Goal: Use online tool/utility: Utilize a website feature to perform a specific function

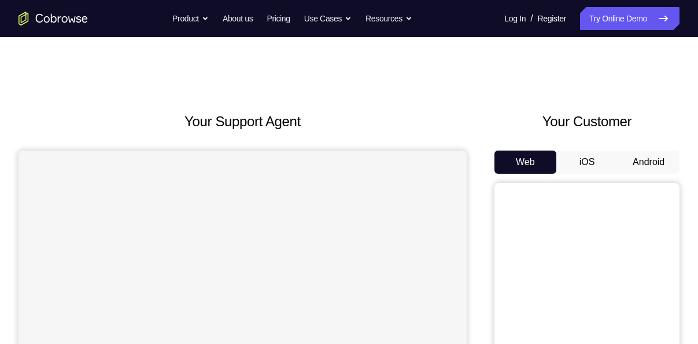
click at [656, 163] on button "Android" at bounding box center [649, 161] width 62 height 23
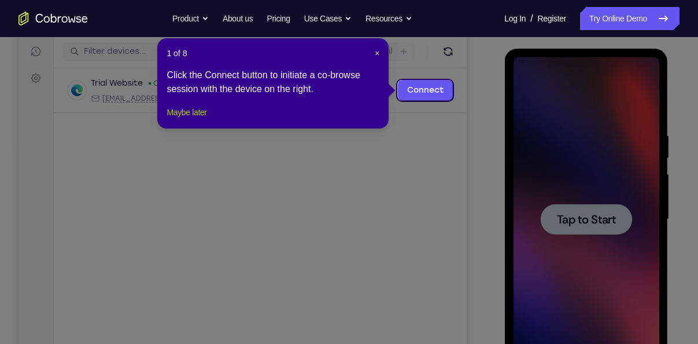
click at [186, 119] on button "Maybe later" at bounding box center [187, 112] width 40 height 14
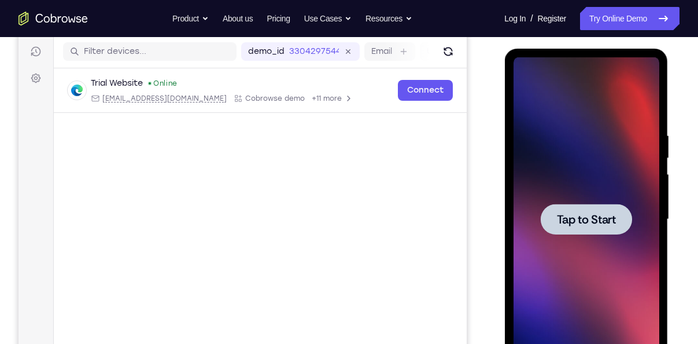
click at [558, 219] on span "Tap to Start" at bounding box center [586, 219] width 59 height 12
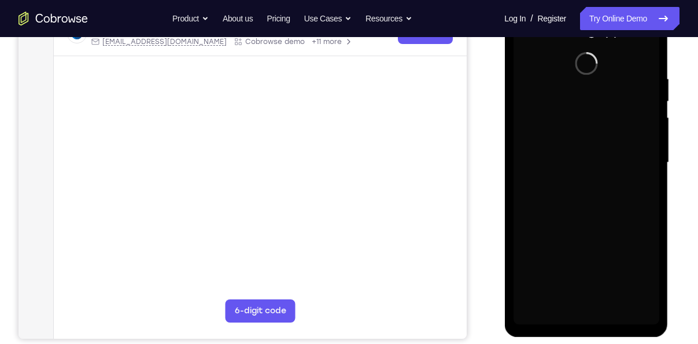
scroll to position [209, 0]
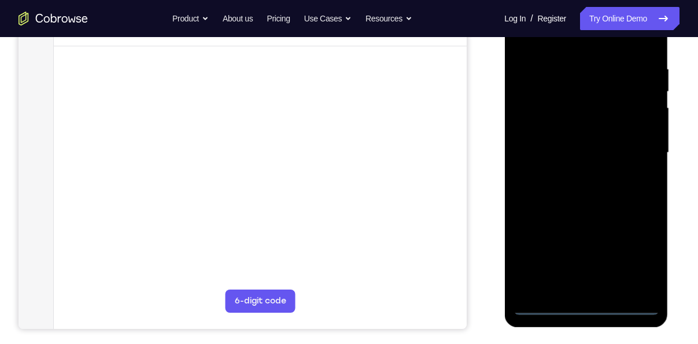
click at [586, 305] on div at bounding box center [586, 153] width 146 height 324
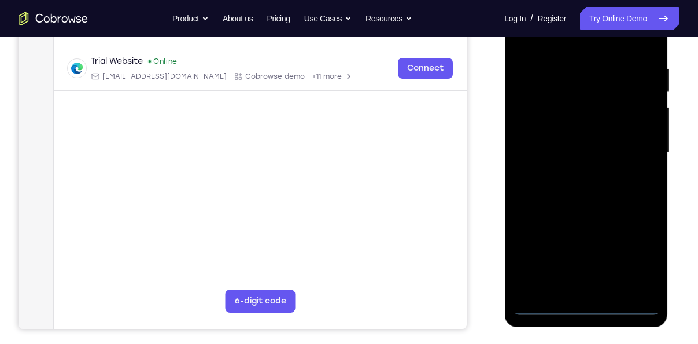
click at [640, 260] on div at bounding box center [586, 153] width 146 height 324
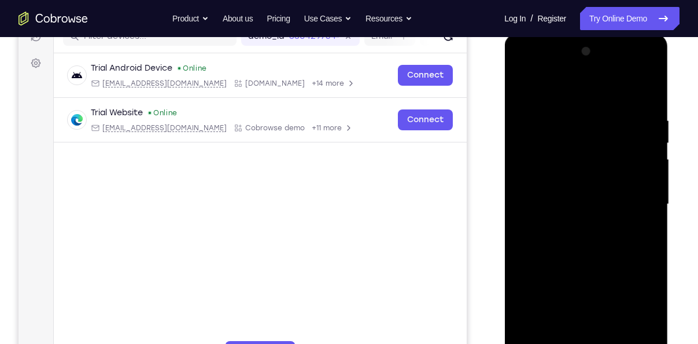
scroll to position [157, 0]
click at [524, 68] on div at bounding box center [586, 205] width 146 height 324
click at [641, 205] on div at bounding box center [586, 205] width 146 height 324
click at [569, 226] on div at bounding box center [586, 205] width 146 height 324
click at [571, 192] on div at bounding box center [586, 205] width 146 height 324
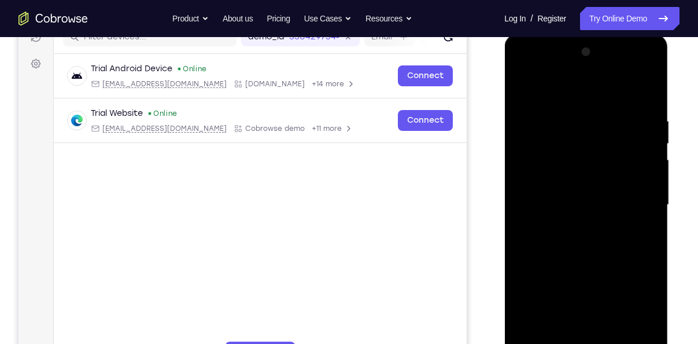
click at [563, 185] on div at bounding box center [586, 205] width 146 height 324
click at [573, 200] on div at bounding box center [586, 205] width 146 height 324
click at [581, 238] on div at bounding box center [586, 205] width 146 height 324
click at [590, 256] on div at bounding box center [586, 205] width 146 height 324
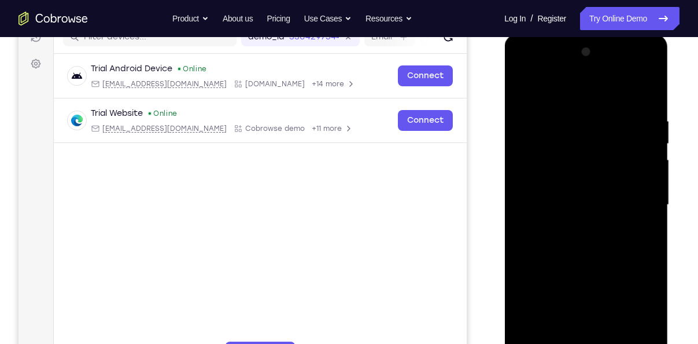
click at [616, 337] on div at bounding box center [586, 205] width 146 height 324
click at [591, 264] on div at bounding box center [586, 205] width 146 height 324
click at [585, 208] on div at bounding box center [586, 205] width 146 height 324
click at [644, 235] on div at bounding box center [586, 205] width 146 height 324
click at [525, 86] on div at bounding box center [586, 205] width 146 height 324
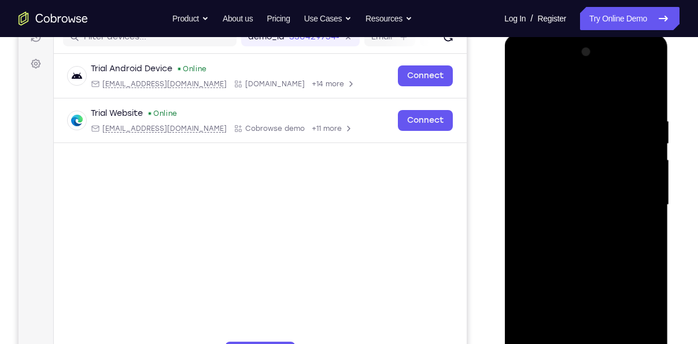
click at [576, 231] on div at bounding box center [586, 205] width 146 height 324
click at [546, 315] on div at bounding box center [586, 205] width 146 height 324
click at [561, 315] on div at bounding box center [586, 205] width 146 height 324
click at [546, 217] on div at bounding box center [586, 205] width 146 height 324
click at [533, 334] on div at bounding box center [586, 205] width 146 height 324
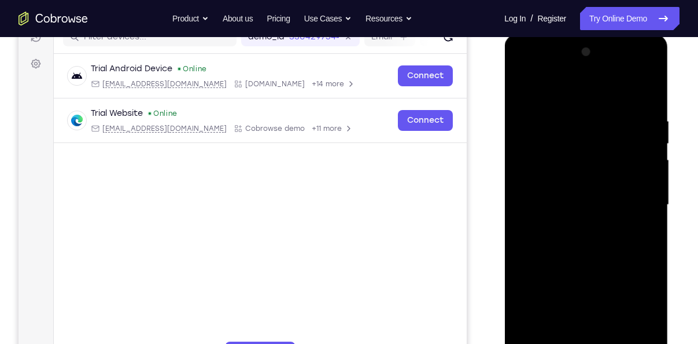
click at [643, 235] on div at bounding box center [586, 205] width 146 height 324
click at [524, 88] on div at bounding box center [586, 205] width 146 height 324
click at [566, 258] on div at bounding box center [586, 205] width 146 height 324
click at [522, 90] on div at bounding box center [586, 205] width 146 height 324
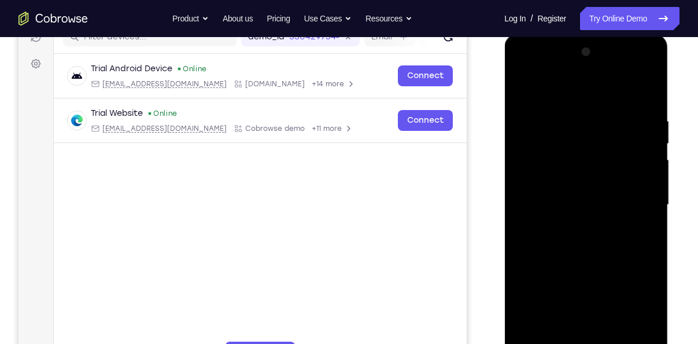
click at [566, 116] on div at bounding box center [586, 205] width 146 height 324
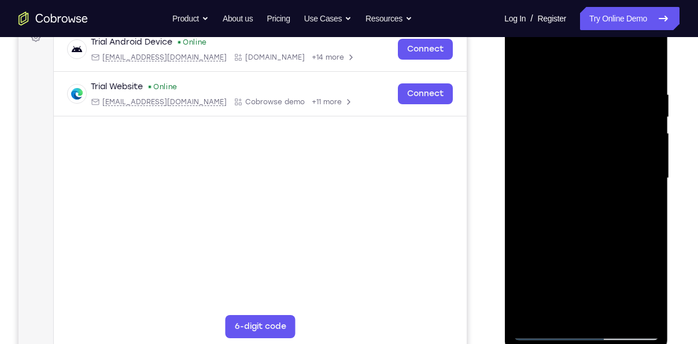
scroll to position [185, 0]
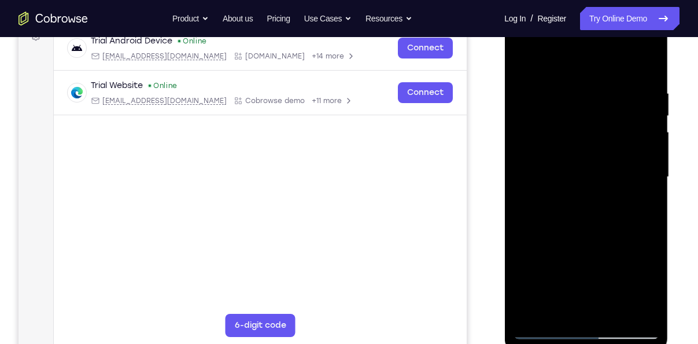
click at [644, 64] on div at bounding box center [586, 177] width 146 height 324
click at [643, 84] on div at bounding box center [586, 177] width 146 height 324
click at [644, 66] on div at bounding box center [586, 177] width 146 height 324
click at [649, 60] on div at bounding box center [586, 177] width 146 height 324
click at [586, 89] on div at bounding box center [586, 177] width 146 height 324
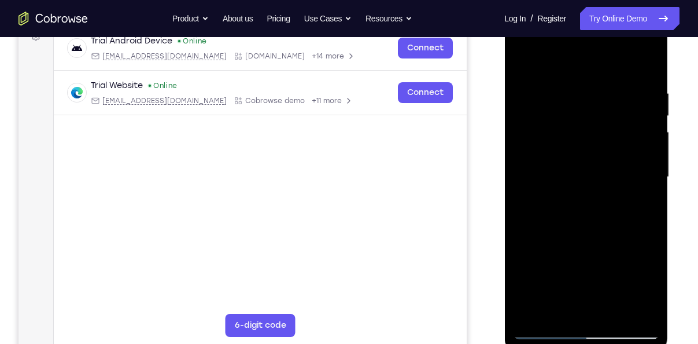
click at [595, 89] on div at bounding box center [586, 177] width 146 height 324
click at [525, 58] on div at bounding box center [586, 177] width 146 height 324
click at [522, 233] on div at bounding box center [586, 177] width 146 height 324
click at [652, 124] on div at bounding box center [586, 177] width 146 height 324
click at [522, 216] on div at bounding box center [586, 177] width 146 height 324
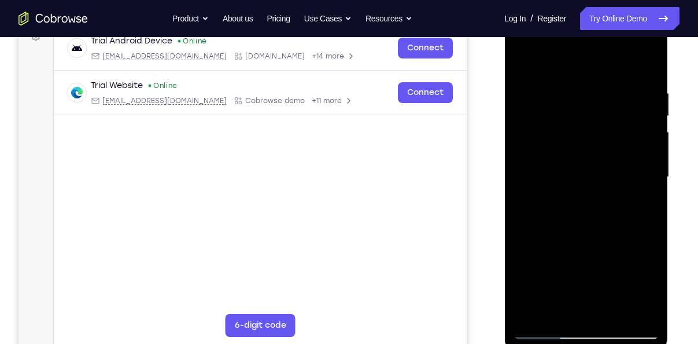
click at [644, 315] on div at bounding box center [586, 177] width 146 height 324
click at [529, 251] on div at bounding box center [586, 177] width 146 height 324
click at [519, 57] on div at bounding box center [586, 177] width 146 height 324
click at [654, 119] on div at bounding box center [586, 177] width 146 height 324
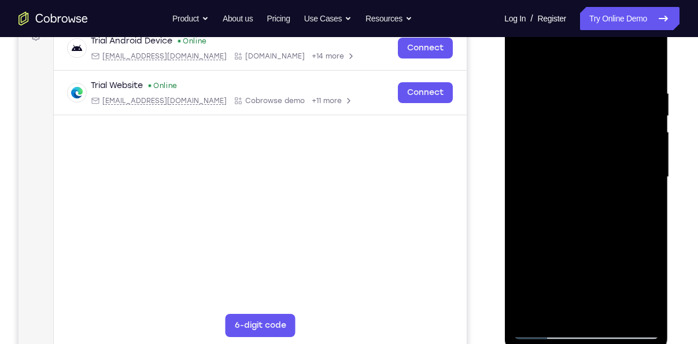
click at [651, 161] on div at bounding box center [586, 177] width 146 height 324
click at [527, 58] on div at bounding box center [586, 177] width 146 height 324
click at [587, 221] on div at bounding box center [586, 177] width 146 height 324
click at [523, 61] on div at bounding box center [586, 177] width 146 height 324
click at [642, 214] on div at bounding box center [586, 177] width 146 height 324
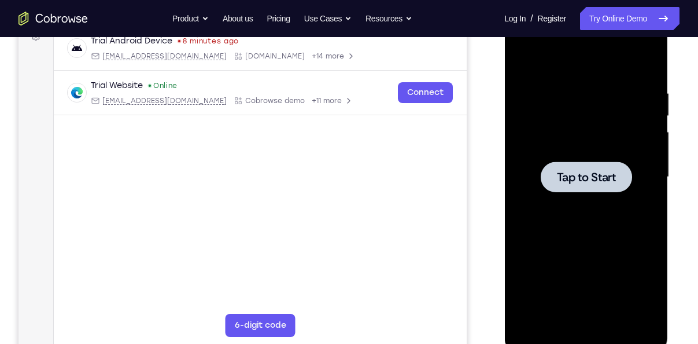
click at [605, 179] on span "Tap to Start" at bounding box center [586, 177] width 59 height 12
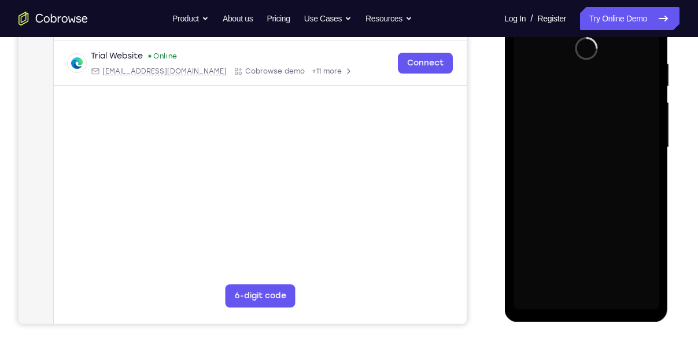
scroll to position [221, 0]
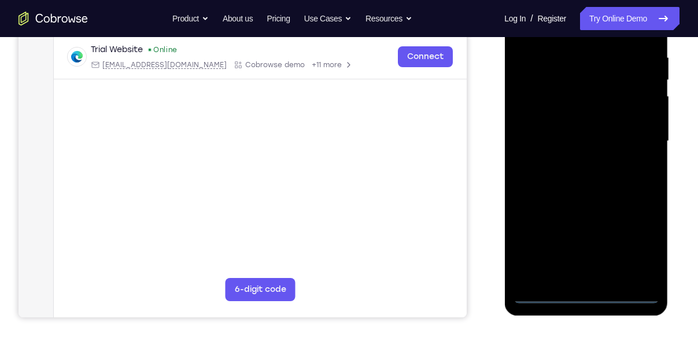
click at [587, 297] on div at bounding box center [586, 141] width 146 height 324
click at [587, 293] on div at bounding box center [586, 141] width 146 height 324
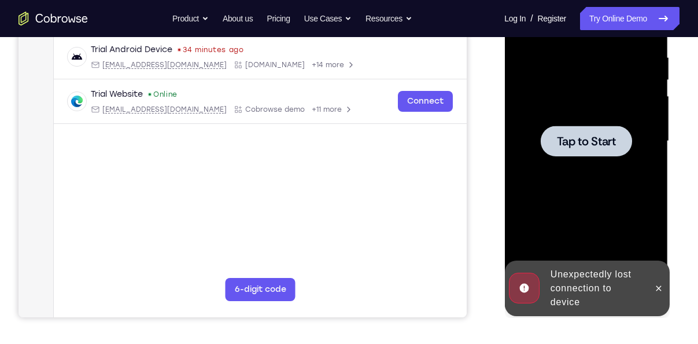
click at [588, 149] on div at bounding box center [585, 141] width 91 height 31
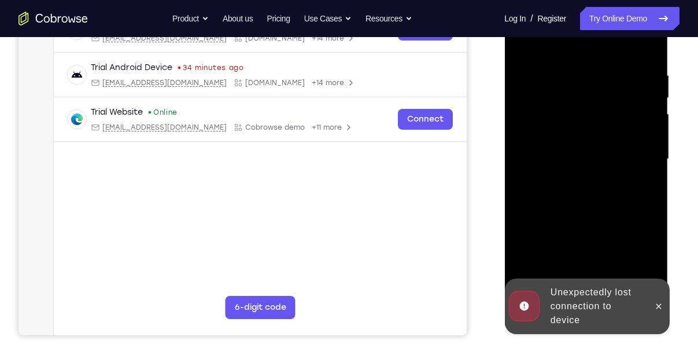
scroll to position [207, 0]
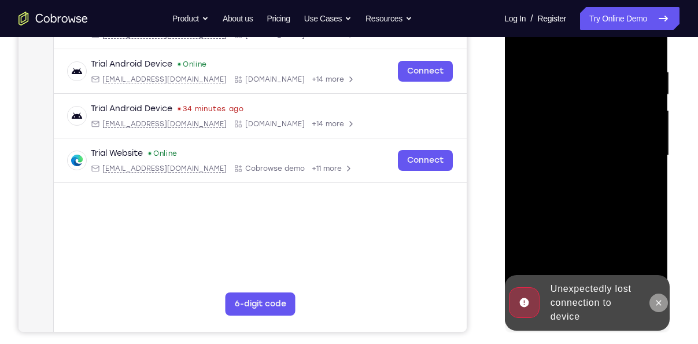
click at [660, 304] on icon at bounding box center [658, 302] width 5 height 5
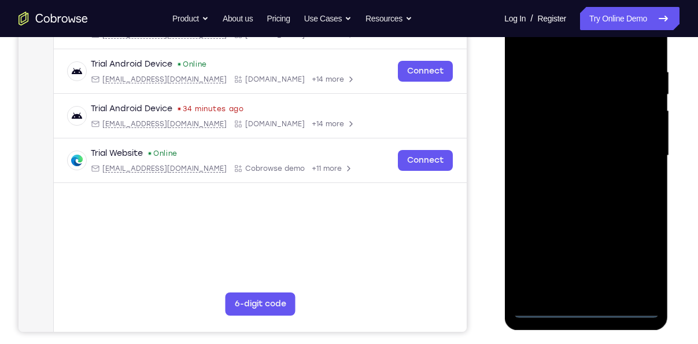
click at [584, 308] on div at bounding box center [586, 156] width 146 height 324
click at [632, 261] on div at bounding box center [586, 156] width 146 height 324
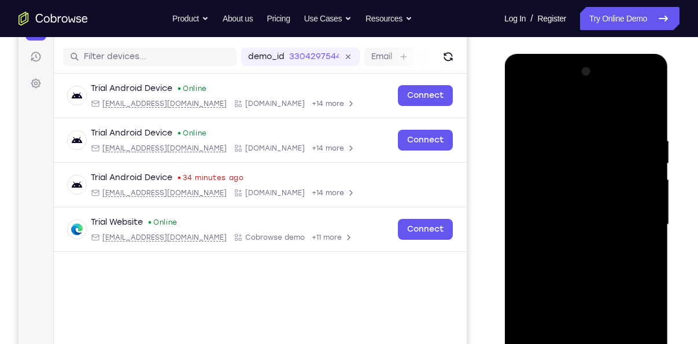
scroll to position [137, 0]
click at [523, 84] on div at bounding box center [586, 225] width 146 height 324
click at [638, 216] on div at bounding box center [586, 225] width 146 height 324
click at [573, 245] on div at bounding box center [586, 225] width 146 height 324
click at [569, 211] on div at bounding box center [586, 225] width 146 height 324
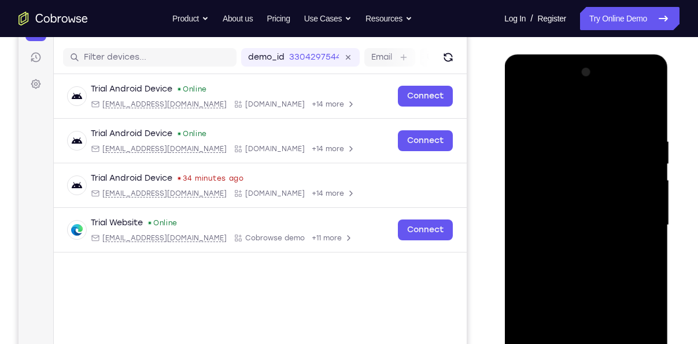
click at [553, 203] on div at bounding box center [586, 225] width 146 height 324
click at [584, 220] on div at bounding box center [586, 225] width 146 height 324
click at [592, 261] on div at bounding box center [586, 225] width 146 height 324
click at [592, 254] on div at bounding box center [586, 225] width 146 height 324
click at [594, 272] on div at bounding box center [586, 225] width 146 height 324
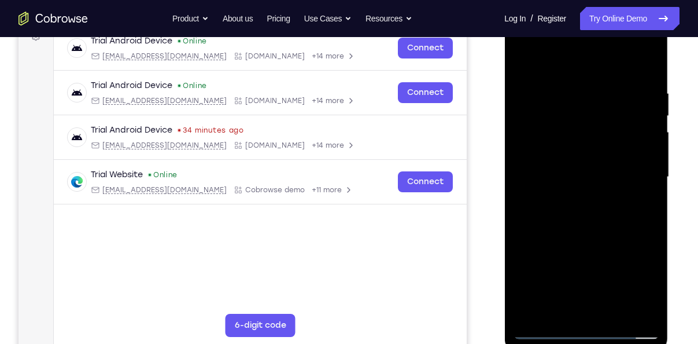
scroll to position [187, 0]
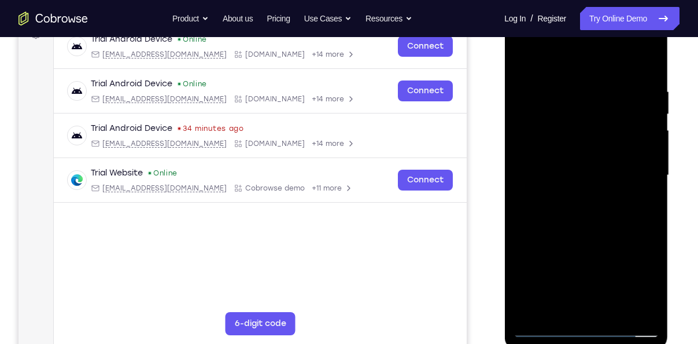
click at [615, 312] on div at bounding box center [586, 175] width 146 height 324
click at [590, 233] on div at bounding box center [586, 175] width 146 height 324
click at [597, 181] on div at bounding box center [586, 175] width 146 height 324
click at [568, 307] on div at bounding box center [586, 175] width 146 height 324
click at [644, 204] on div at bounding box center [586, 175] width 146 height 324
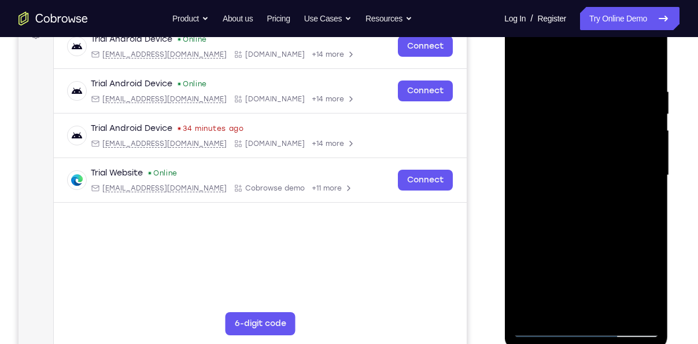
click at [523, 61] on div at bounding box center [586, 175] width 146 height 324
click at [555, 173] on div at bounding box center [586, 175] width 146 height 324
click at [555, 58] on div at bounding box center [586, 175] width 146 height 324
click at [554, 170] on div at bounding box center [586, 175] width 146 height 324
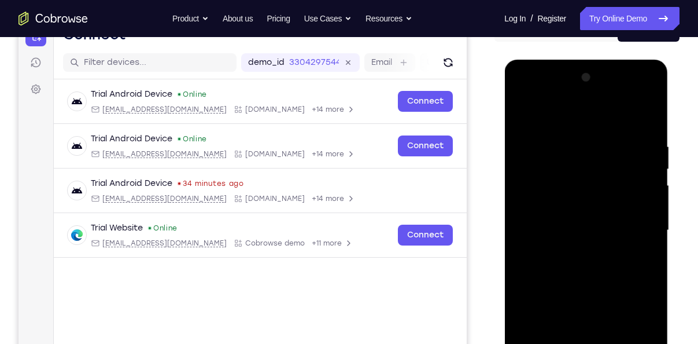
scroll to position [127, 0]
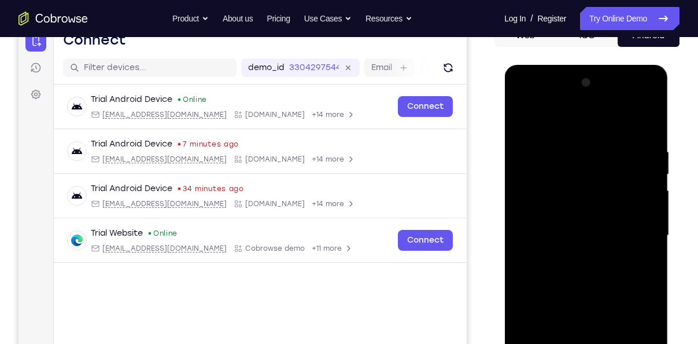
click at [649, 165] on div at bounding box center [586, 235] width 146 height 324
click at [651, 85] on div at bounding box center [586, 235] width 146 height 324
click at [522, 116] on div at bounding box center [586, 235] width 146 height 324
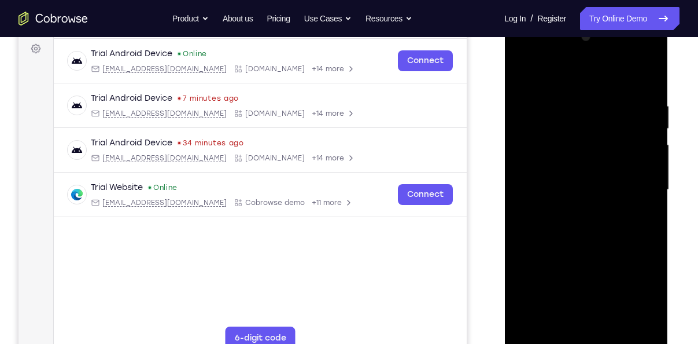
scroll to position [173, 0]
click at [524, 75] on div at bounding box center [586, 189] width 146 height 324
click at [652, 314] on div at bounding box center [586, 189] width 146 height 324
click at [649, 126] on div at bounding box center [586, 189] width 146 height 324
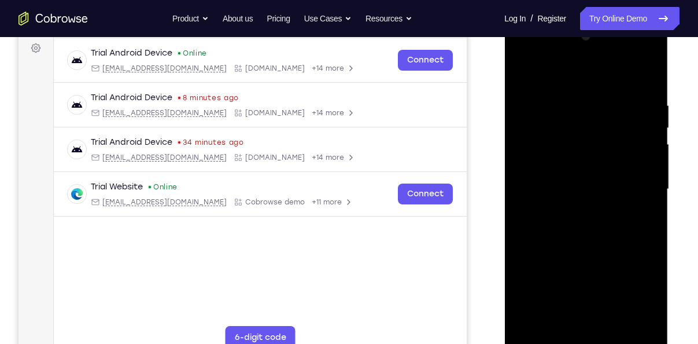
click at [649, 126] on div at bounding box center [586, 189] width 146 height 324
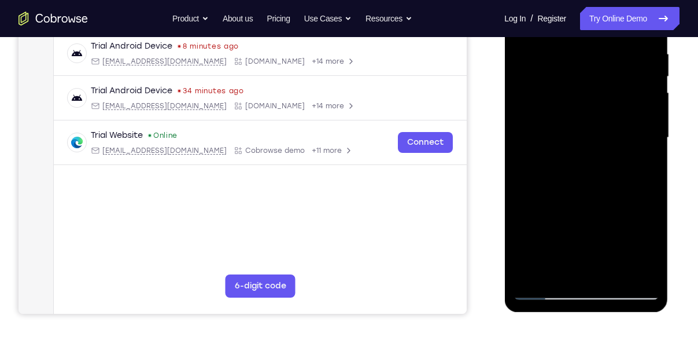
scroll to position [226, 0]
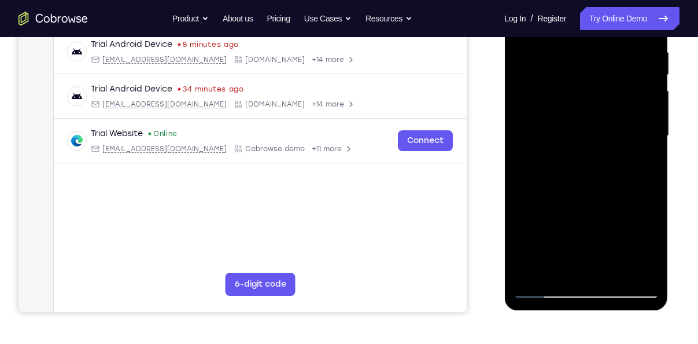
click at [619, 270] on div at bounding box center [586, 136] width 146 height 324
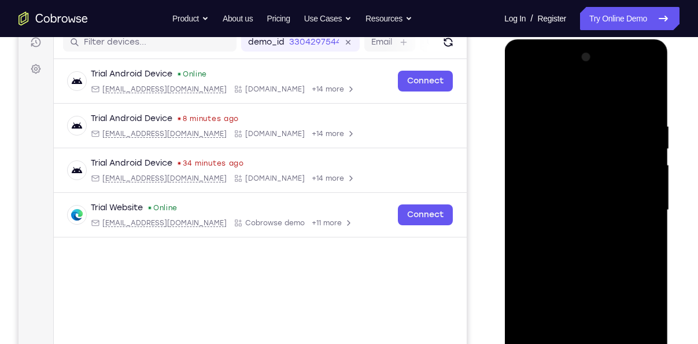
scroll to position [150, 0]
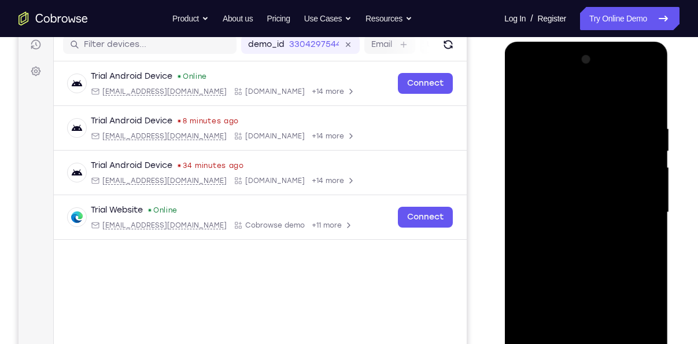
click at [520, 96] on div at bounding box center [586, 212] width 146 height 324
click at [569, 215] on div at bounding box center [586, 212] width 146 height 324
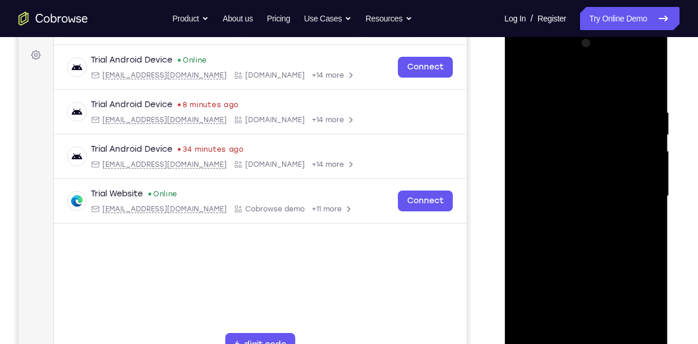
scroll to position [170, 0]
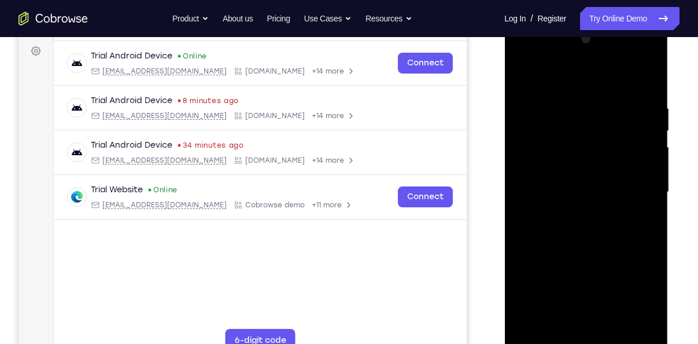
click at [522, 80] on div at bounding box center [586, 192] width 146 height 324
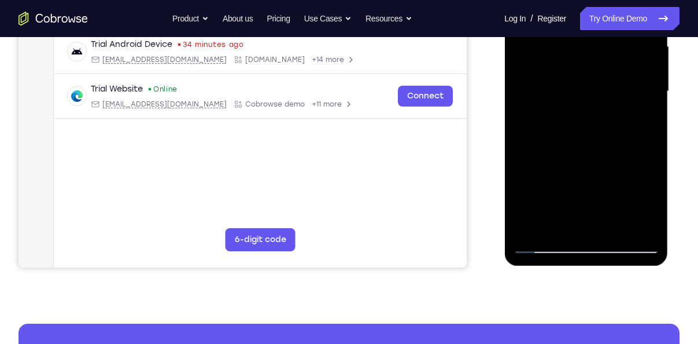
scroll to position [272, 0]
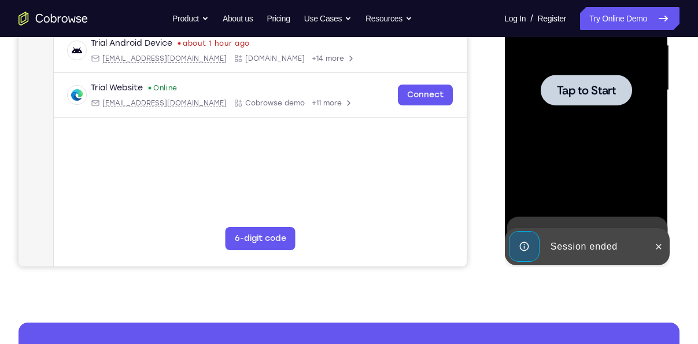
click at [566, 103] on div at bounding box center [585, 90] width 91 height 31
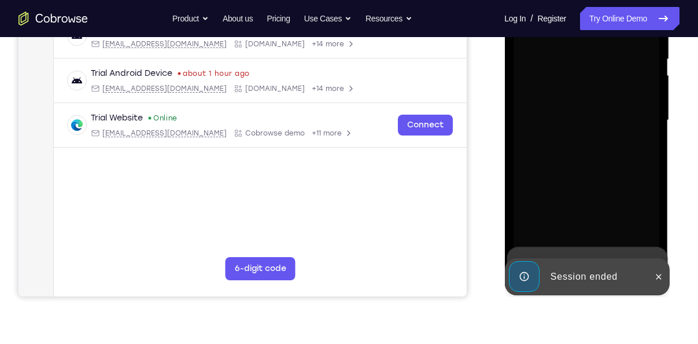
scroll to position [237, 0]
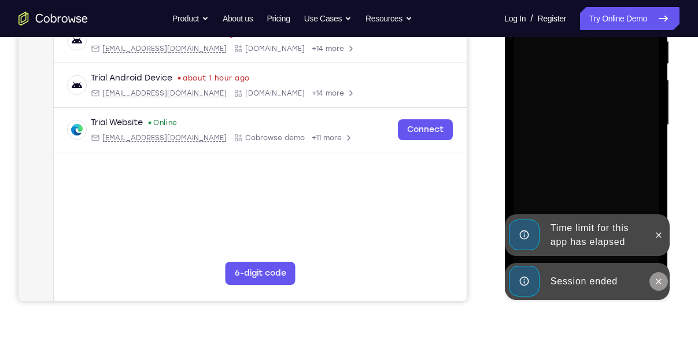
click at [657, 282] on icon at bounding box center [658, 281] width 9 height 9
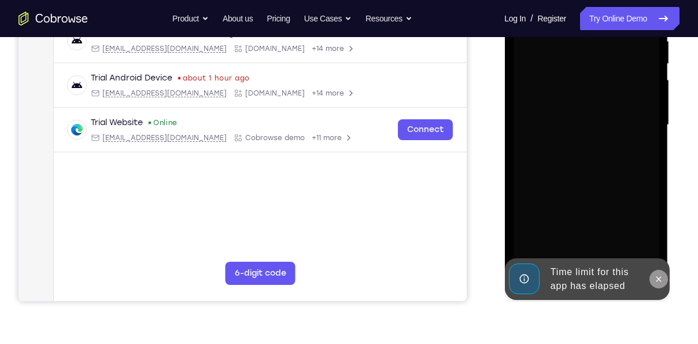
click at [658, 275] on icon at bounding box center [658, 278] width 9 height 9
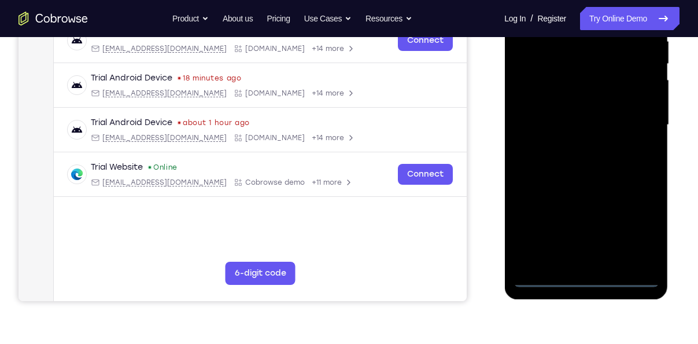
click at [587, 278] on div at bounding box center [586, 125] width 146 height 324
click at [642, 235] on div at bounding box center [586, 125] width 146 height 324
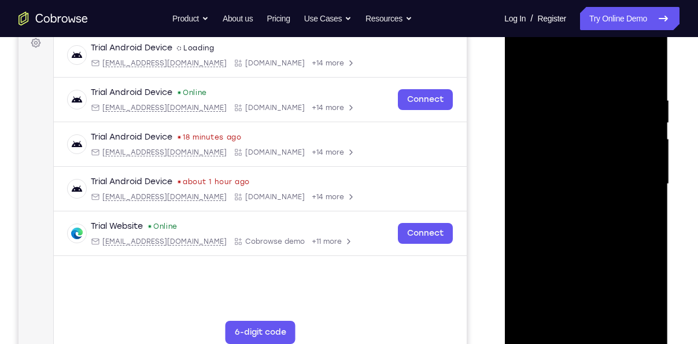
scroll to position [171, 0]
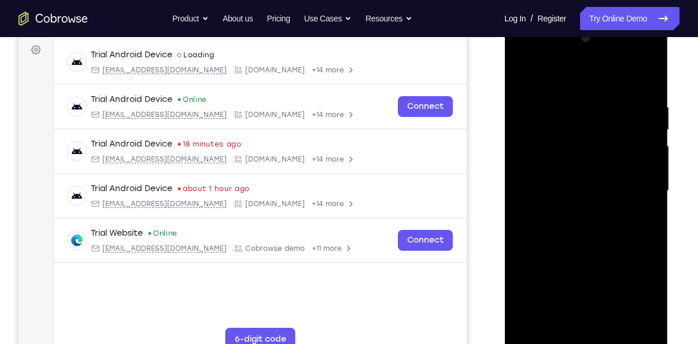
click at [522, 58] on div at bounding box center [586, 191] width 146 height 324
click at [640, 190] on div at bounding box center [586, 191] width 146 height 324
click at [573, 214] on div at bounding box center [586, 191] width 146 height 324
click at [566, 177] on div at bounding box center [586, 191] width 146 height 324
click at [563, 168] on div at bounding box center [586, 191] width 146 height 324
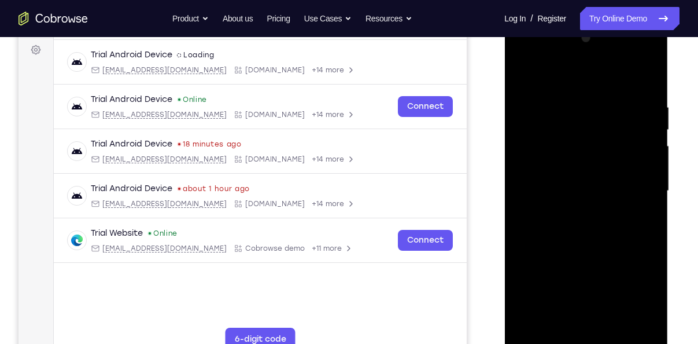
click at [594, 192] on div at bounding box center [586, 191] width 146 height 324
click at [587, 229] on div at bounding box center [586, 191] width 146 height 324
click at [601, 242] on div at bounding box center [586, 191] width 146 height 324
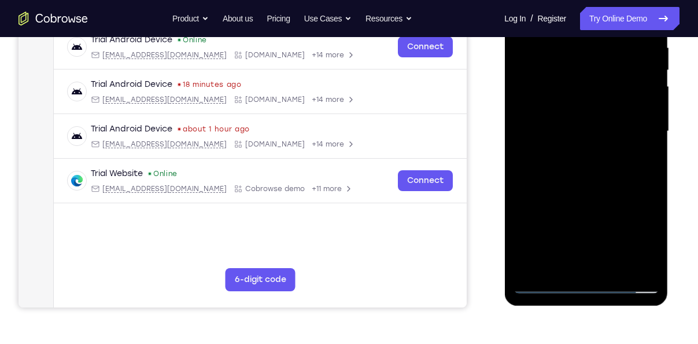
scroll to position [234, 0]
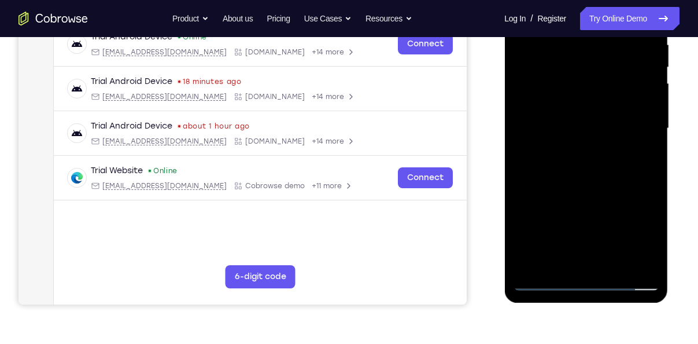
click at [652, 253] on div at bounding box center [586, 128] width 146 height 324
click at [649, 160] on div at bounding box center [586, 128] width 146 height 324
click at [651, 119] on div at bounding box center [586, 128] width 146 height 324
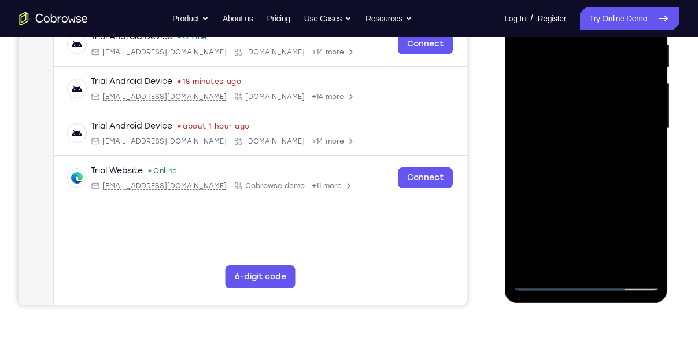
click at [651, 119] on div at bounding box center [586, 128] width 146 height 324
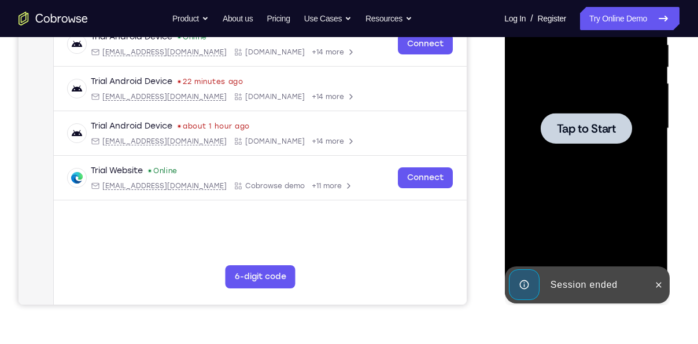
click at [588, 123] on span "Tap to Start" at bounding box center [586, 129] width 59 height 12
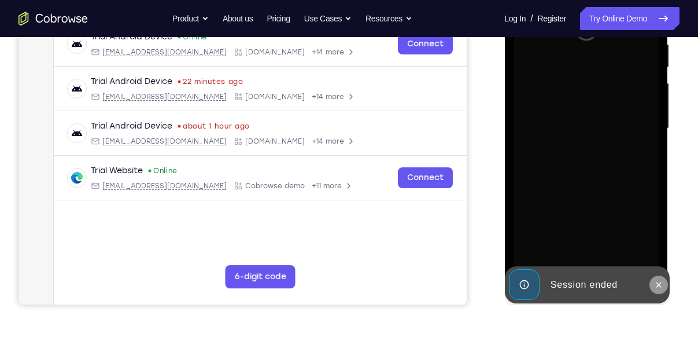
click at [659, 280] on icon at bounding box center [658, 284] width 9 height 9
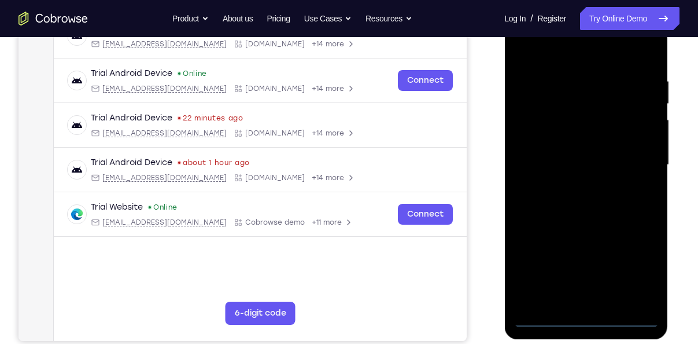
scroll to position [196, 0]
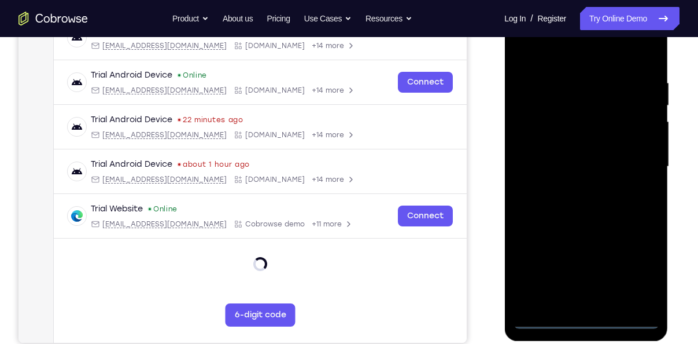
click at [584, 326] on div at bounding box center [586, 167] width 146 height 324
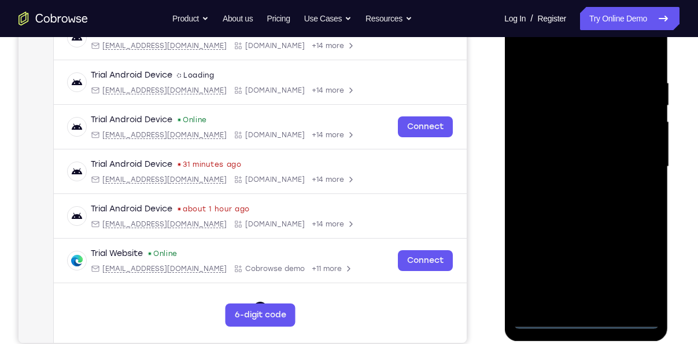
click at [637, 275] on div at bounding box center [586, 167] width 146 height 324
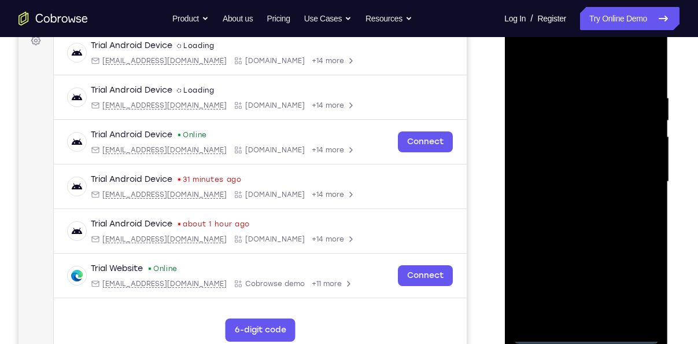
scroll to position [178, 0]
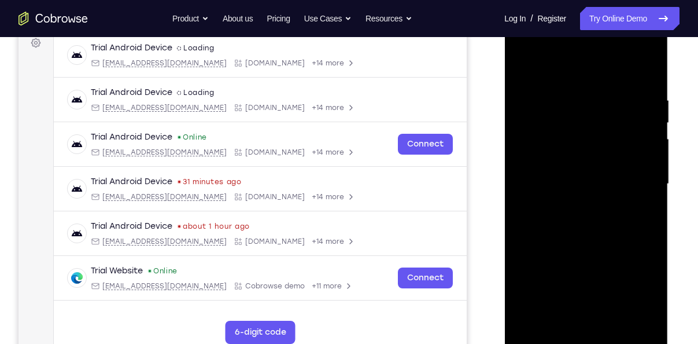
click at [523, 51] on div at bounding box center [586, 184] width 146 height 324
click at [524, 47] on div at bounding box center [586, 184] width 146 height 324
click at [636, 177] on div at bounding box center [586, 184] width 146 height 324
click at [572, 205] on div at bounding box center [586, 184] width 146 height 324
click at [564, 169] on div at bounding box center [586, 184] width 146 height 324
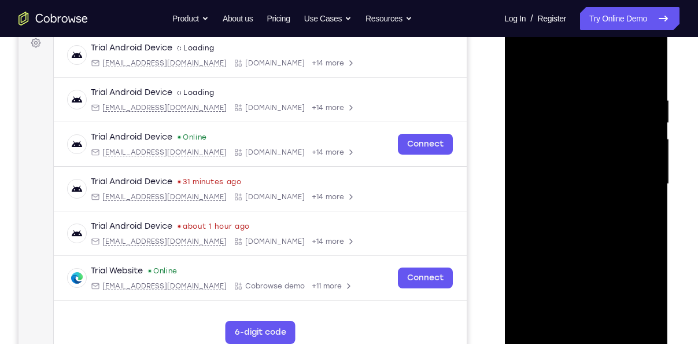
click at [580, 161] on div at bounding box center [586, 184] width 146 height 324
click at [585, 182] on div at bounding box center [586, 184] width 146 height 324
click at [592, 227] on div at bounding box center [586, 184] width 146 height 324
click at [649, 79] on div at bounding box center [586, 184] width 146 height 324
click at [612, 317] on div at bounding box center [586, 184] width 146 height 324
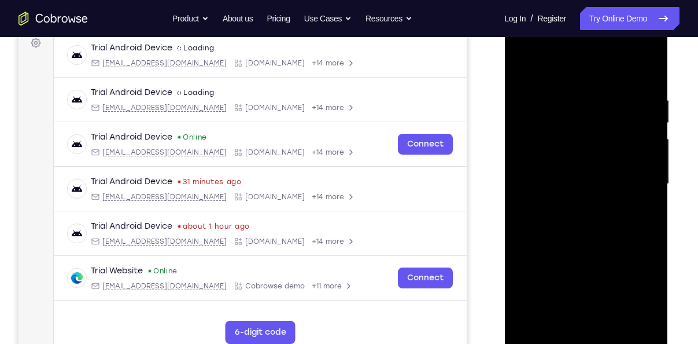
click at [593, 242] on div at bounding box center [586, 184] width 146 height 324
click at [594, 187] on div at bounding box center [586, 184] width 146 height 324
click at [555, 317] on div at bounding box center [586, 184] width 146 height 324
click at [619, 251] on div at bounding box center [586, 184] width 146 height 324
click at [645, 205] on div at bounding box center [586, 184] width 146 height 324
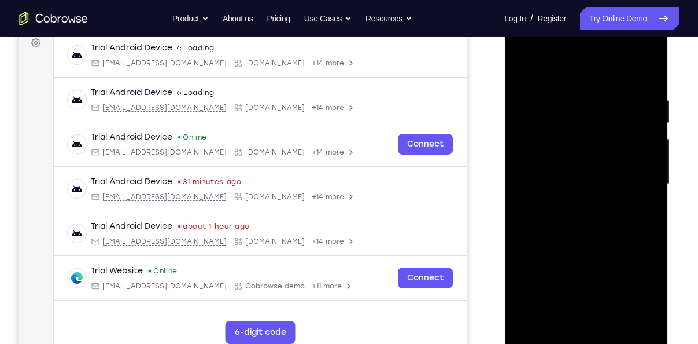
click at [642, 214] on div at bounding box center [586, 184] width 146 height 324
click at [561, 66] on div at bounding box center [586, 184] width 146 height 324
click at [531, 179] on div at bounding box center [586, 184] width 146 height 324
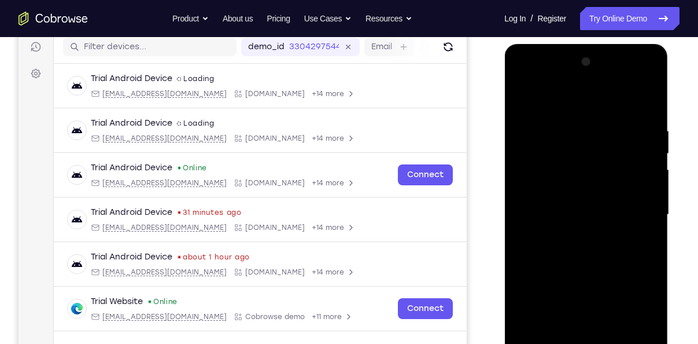
scroll to position [146, 0]
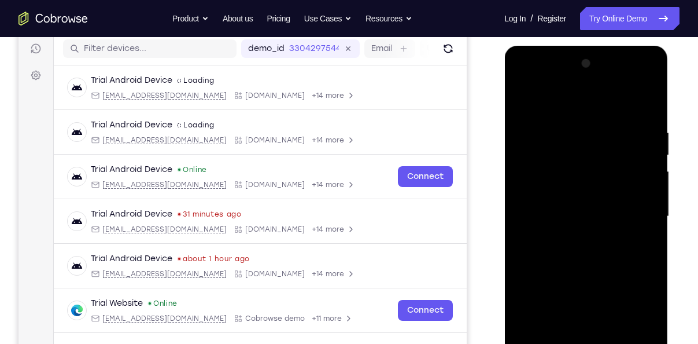
click at [645, 189] on div at bounding box center [586, 216] width 146 height 324
click at [651, 68] on div at bounding box center [586, 216] width 146 height 324
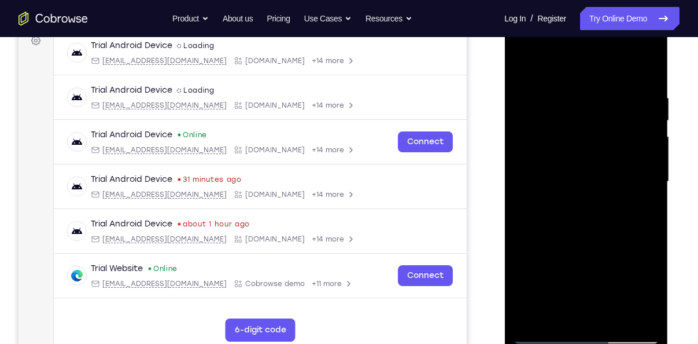
scroll to position [181, 0]
click at [598, 172] on div at bounding box center [586, 181] width 146 height 324
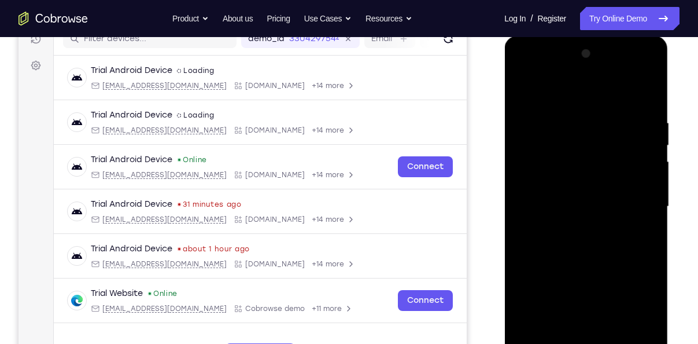
click at [640, 198] on div at bounding box center [586, 207] width 146 height 324
click at [649, 58] on div at bounding box center [586, 207] width 146 height 324
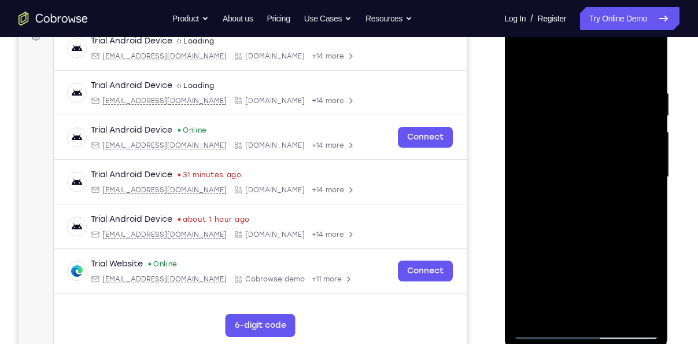
scroll to position [190, 0]
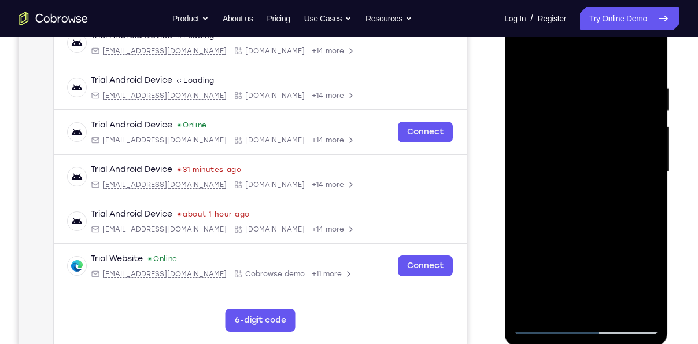
click at [574, 160] on div at bounding box center [586, 172] width 146 height 324
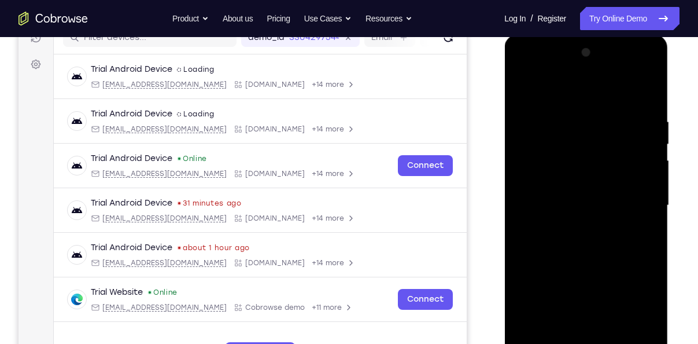
scroll to position [156, 0]
click at [645, 56] on div at bounding box center [586, 206] width 146 height 324
click at [599, 201] on div at bounding box center [586, 206] width 146 height 324
click at [649, 57] on div at bounding box center [586, 206] width 146 height 324
click at [599, 200] on div at bounding box center [586, 206] width 146 height 324
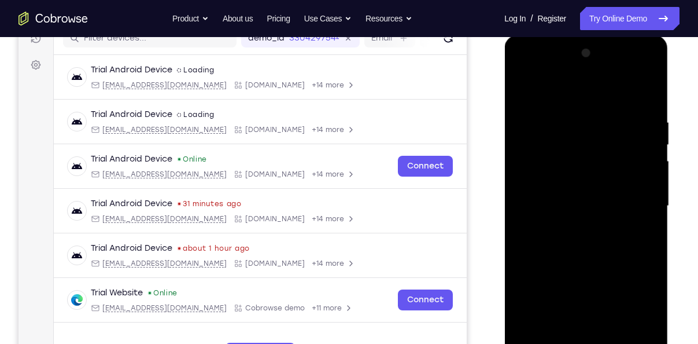
click at [650, 58] on div at bounding box center [586, 206] width 146 height 324
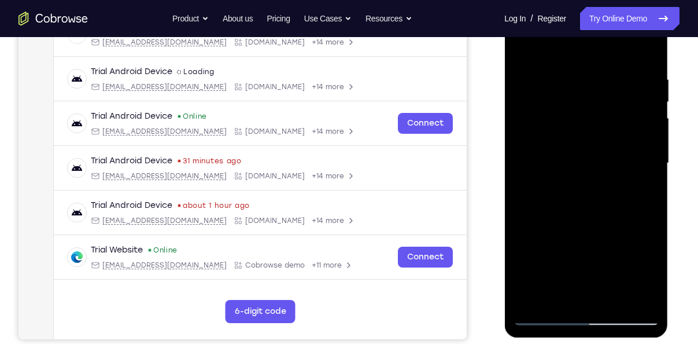
scroll to position [200, 0]
click at [529, 301] on div at bounding box center [586, 163] width 146 height 324
click at [569, 69] on div at bounding box center [586, 163] width 146 height 324
click at [645, 174] on div at bounding box center [586, 163] width 146 height 324
click at [617, 51] on div at bounding box center [586, 163] width 146 height 324
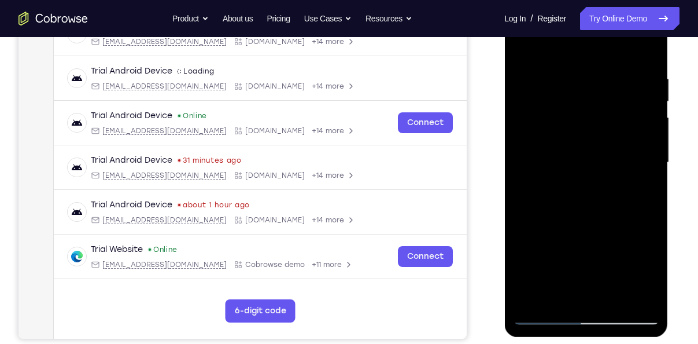
click at [645, 52] on div at bounding box center [586, 163] width 146 height 324
click at [639, 301] on div at bounding box center [586, 163] width 146 height 324
click at [533, 301] on div at bounding box center [586, 163] width 146 height 324
click at [652, 143] on div at bounding box center [586, 163] width 146 height 324
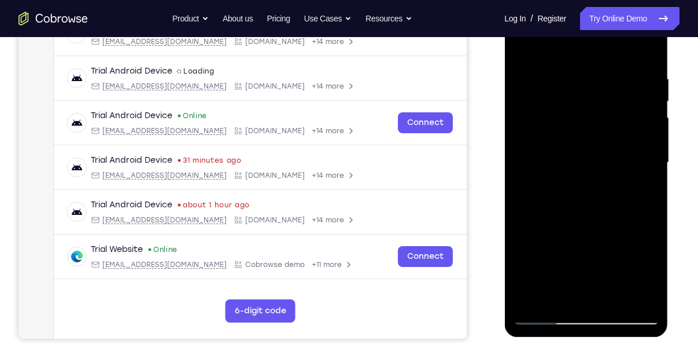
click at [652, 143] on div at bounding box center [586, 163] width 146 height 324
click at [650, 86] on div at bounding box center [586, 163] width 146 height 324
click at [650, 138] on div at bounding box center [586, 163] width 146 height 324
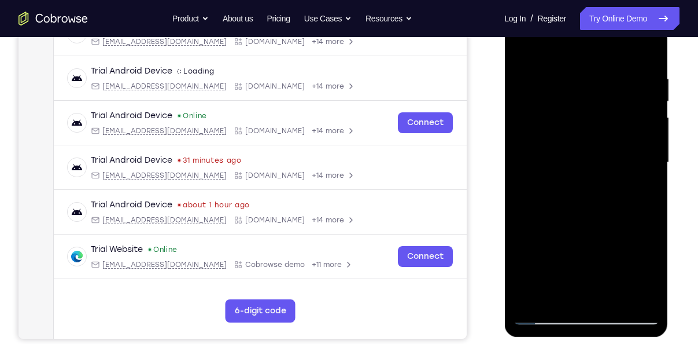
click at [650, 138] on div at bounding box center [586, 163] width 146 height 324
click at [650, 185] on div at bounding box center [586, 163] width 146 height 324
click at [618, 297] on div at bounding box center [586, 163] width 146 height 324
click at [590, 158] on div at bounding box center [586, 163] width 146 height 324
click at [645, 192] on div at bounding box center [586, 163] width 146 height 324
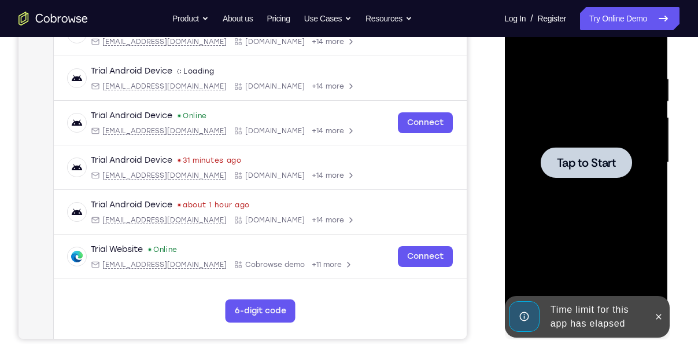
click at [578, 157] on span "Tap to Start" at bounding box center [586, 163] width 59 height 12
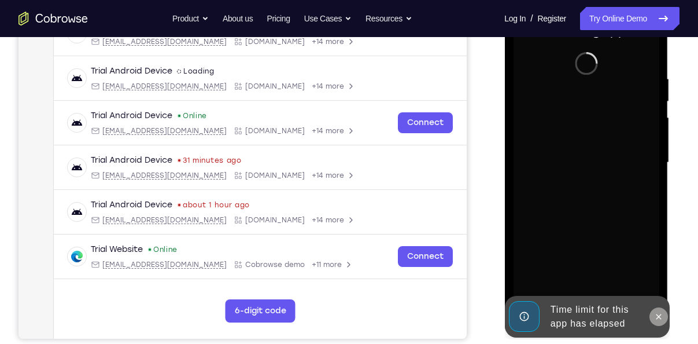
click at [658, 317] on icon at bounding box center [658, 316] width 9 height 9
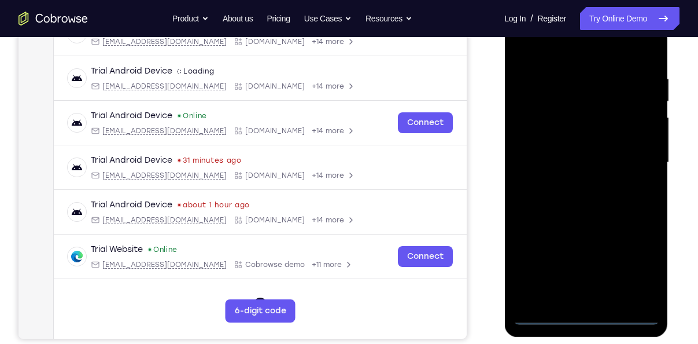
click at [583, 315] on div at bounding box center [586, 163] width 146 height 324
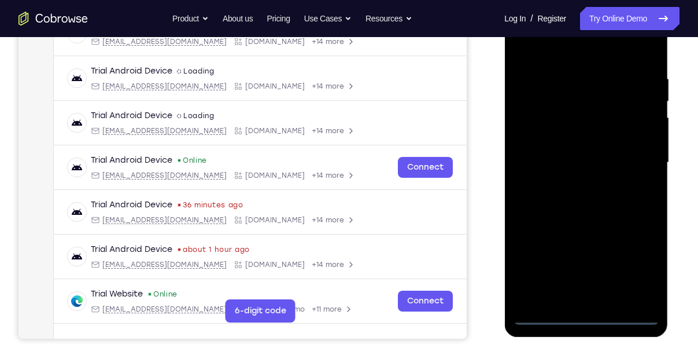
click at [635, 275] on div at bounding box center [586, 163] width 146 height 324
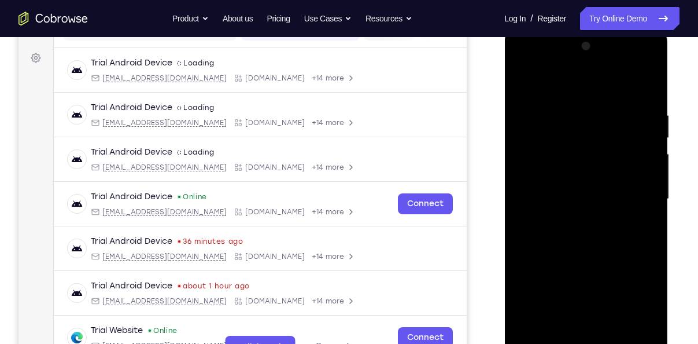
scroll to position [163, 0]
click at [526, 67] on div at bounding box center [586, 200] width 146 height 324
click at [629, 196] on div at bounding box center [586, 200] width 146 height 324
click at [573, 223] on div at bounding box center [586, 200] width 146 height 324
click at [572, 188] on div at bounding box center [586, 200] width 146 height 324
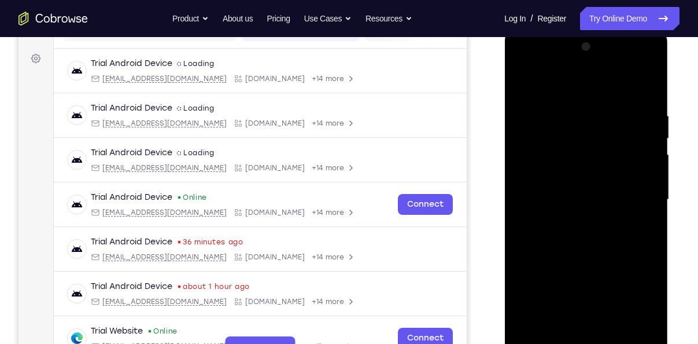
click at [569, 175] on div at bounding box center [586, 200] width 146 height 324
click at [584, 198] on div at bounding box center [586, 200] width 146 height 324
click at [578, 240] on div at bounding box center [586, 200] width 146 height 324
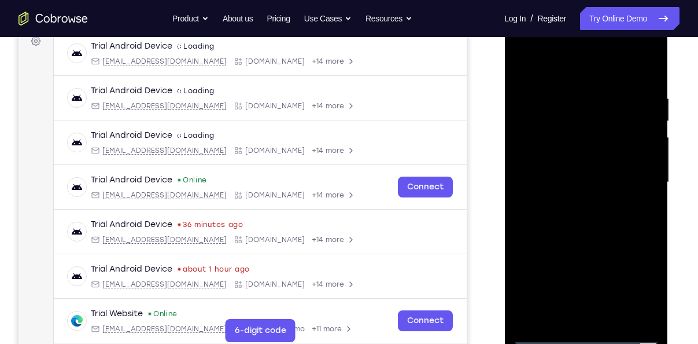
scroll to position [181, 0]
click at [609, 229] on div at bounding box center [586, 181] width 146 height 324
click at [617, 315] on div at bounding box center [586, 181] width 146 height 324
click at [599, 244] on div at bounding box center [586, 181] width 146 height 324
click at [583, 186] on div at bounding box center [586, 181] width 146 height 324
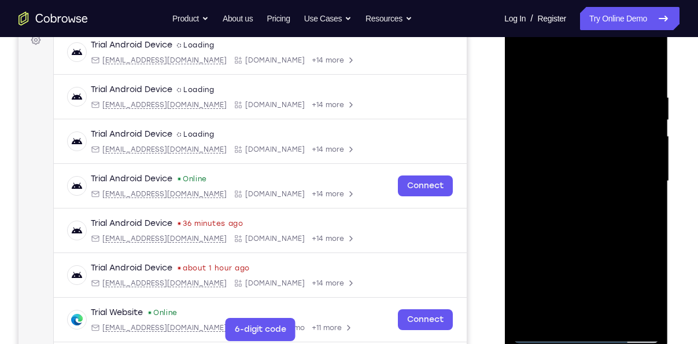
click at [642, 210] on div at bounding box center [586, 181] width 146 height 324
click at [576, 204] on div at bounding box center [586, 181] width 146 height 324
click at [643, 210] on div at bounding box center [586, 181] width 146 height 324
click at [559, 207] on div at bounding box center [586, 181] width 146 height 324
click at [646, 209] on div at bounding box center [586, 181] width 146 height 324
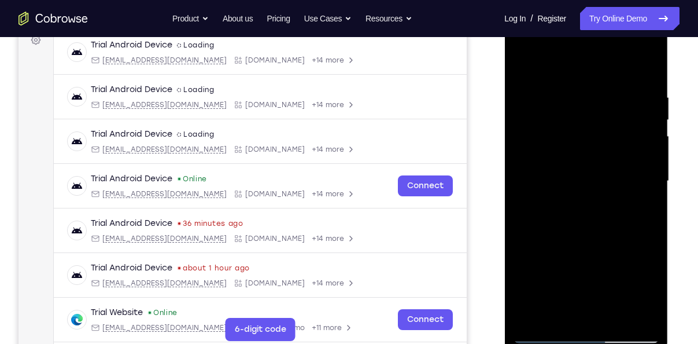
click at [579, 207] on div at bounding box center [586, 181] width 146 height 324
click at [554, 312] on div at bounding box center [586, 181] width 146 height 324
click at [620, 248] on div at bounding box center [586, 181] width 146 height 324
click at [642, 202] on div at bounding box center [586, 181] width 146 height 324
click at [569, 207] on div at bounding box center [586, 181] width 146 height 324
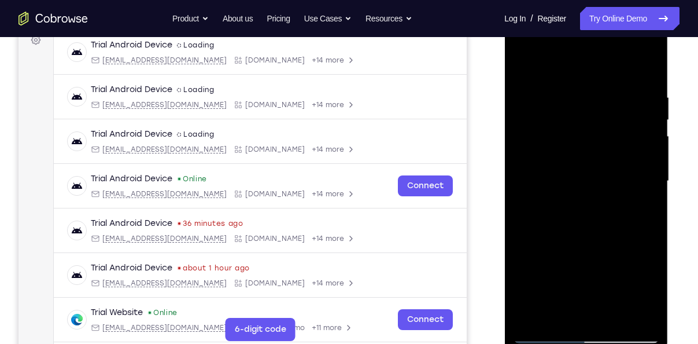
click at [519, 67] on div at bounding box center [586, 181] width 146 height 324
drag, startPoint x: 571, startPoint y: 194, endPoint x: 568, endPoint y: 325, distance: 130.8
click at [568, 325] on div at bounding box center [586, 181] width 146 height 324
drag, startPoint x: 614, startPoint y: 150, endPoint x: 605, endPoint y: 317, distance: 167.5
click at [605, 317] on div at bounding box center [586, 181] width 146 height 324
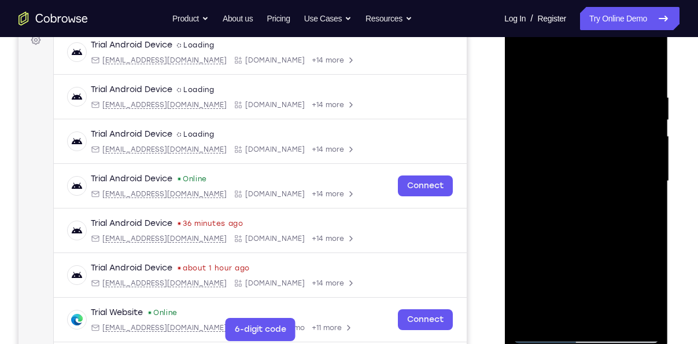
click at [569, 186] on div at bounding box center [586, 181] width 146 height 324
click at [561, 314] on div at bounding box center [586, 181] width 146 height 324
click at [596, 209] on div at bounding box center [586, 181] width 146 height 324
click at [551, 203] on div at bounding box center [586, 181] width 146 height 324
drag, startPoint x: 552, startPoint y: 203, endPoint x: 1004, endPoint y: 211, distance: 451.9
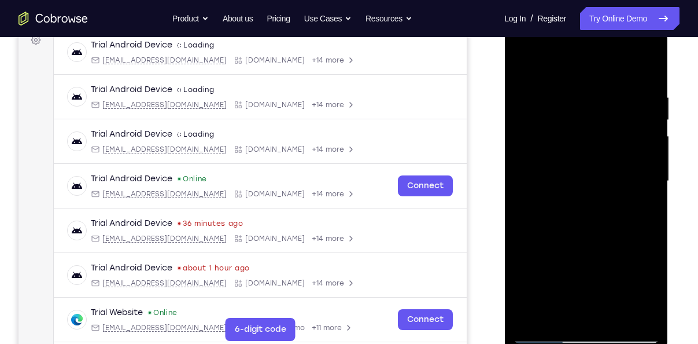
click at [505, 201] on html "Online web based iOS Simulators and Android Emulators. Run iPhone, iPad, Mobile…" at bounding box center [587, 183] width 165 height 347
click at [544, 205] on div at bounding box center [586, 181] width 146 height 324
click at [647, 292] on div at bounding box center [586, 181] width 146 height 324
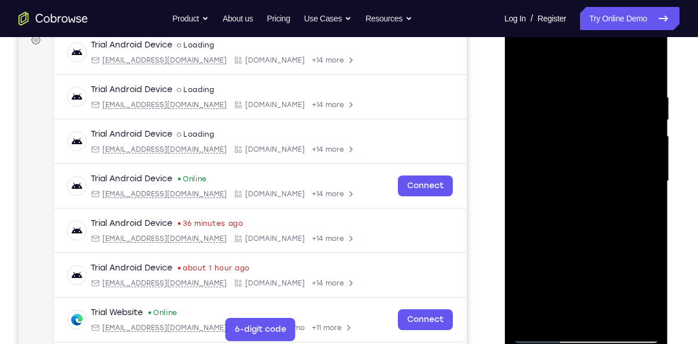
click at [647, 292] on div at bounding box center [586, 181] width 146 height 324
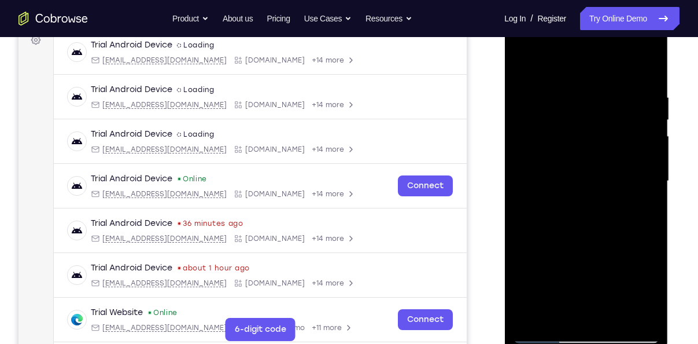
click at [616, 296] on div at bounding box center [586, 181] width 146 height 324
click at [638, 252] on div at bounding box center [586, 181] width 146 height 324
click at [644, 209] on div at bounding box center [586, 181] width 146 height 324
click at [522, 67] on div at bounding box center [586, 181] width 146 height 324
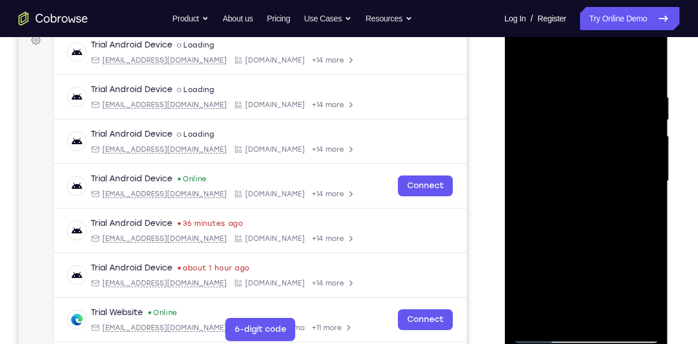
click at [614, 313] on div at bounding box center [586, 181] width 146 height 324
click at [587, 182] on div at bounding box center [586, 181] width 146 height 324
click at [563, 311] on div at bounding box center [586, 181] width 146 height 324
click at [568, 185] on div at bounding box center [586, 181] width 146 height 324
click at [590, 292] on div at bounding box center [586, 181] width 146 height 324
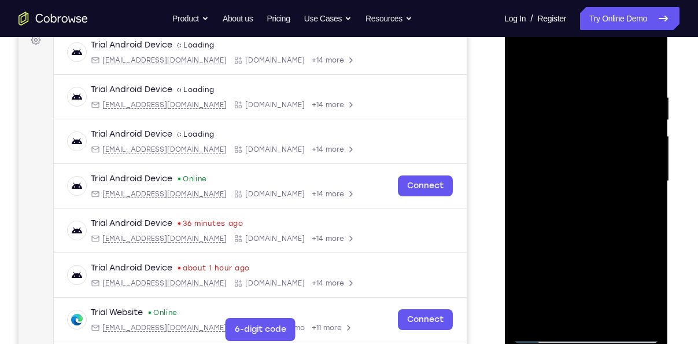
click at [549, 249] on div at bounding box center [586, 181] width 146 height 324
click at [551, 315] on div at bounding box center [586, 181] width 146 height 324
click at [643, 207] on div at bounding box center [586, 181] width 146 height 324
click at [520, 70] on div at bounding box center [586, 181] width 146 height 324
click at [555, 187] on div at bounding box center [586, 181] width 146 height 324
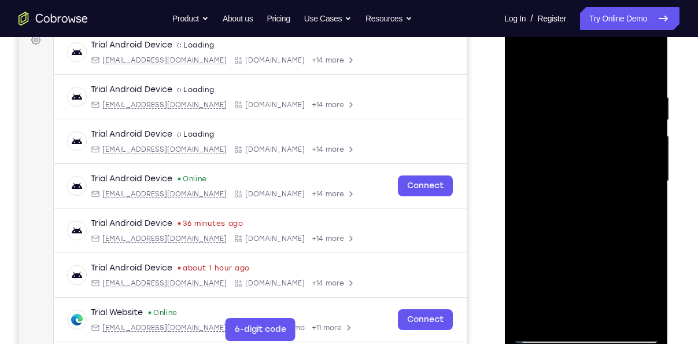
click at [575, 311] on div at bounding box center [586, 181] width 146 height 324
click at [561, 207] on div at bounding box center [586, 181] width 146 height 324
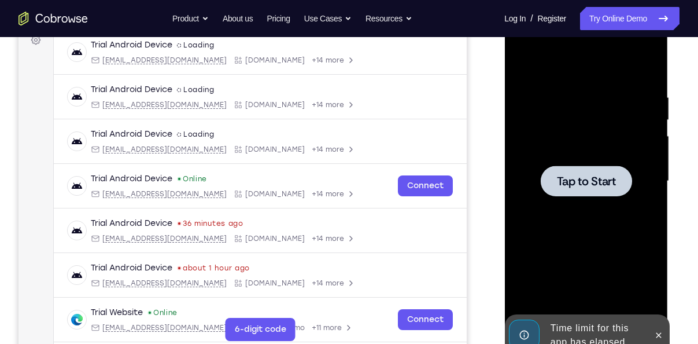
click at [524, 10] on div "Tap to Start" at bounding box center [587, 10] width 164 height 0
click at [598, 175] on span "Tap to Start" at bounding box center [586, 181] width 59 height 12
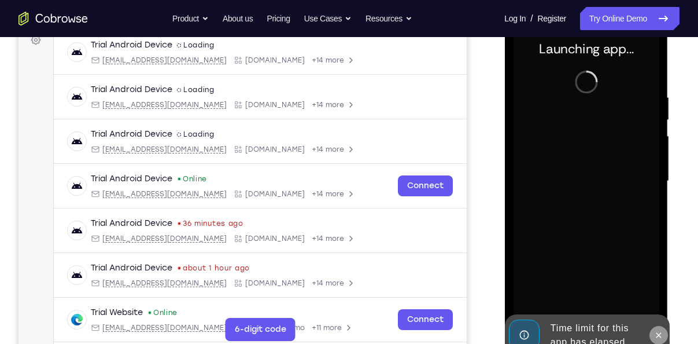
click at [656, 332] on icon at bounding box center [658, 334] width 9 height 9
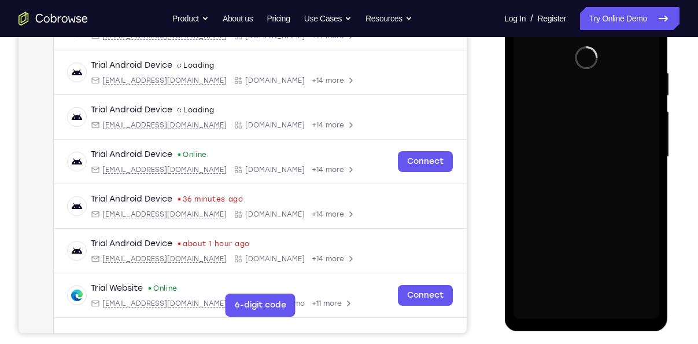
scroll to position [207, 0]
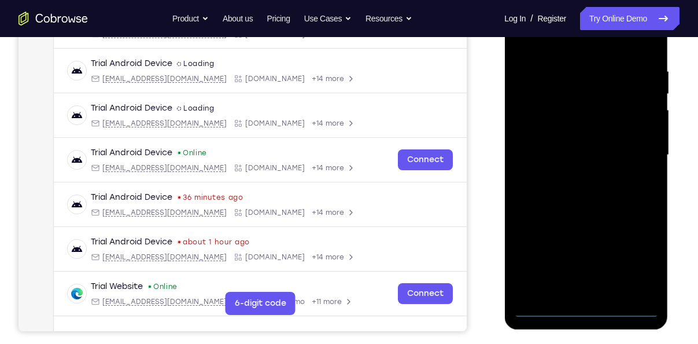
click at [586, 311] on div at bounding box center [586, 155] width 146 height 324
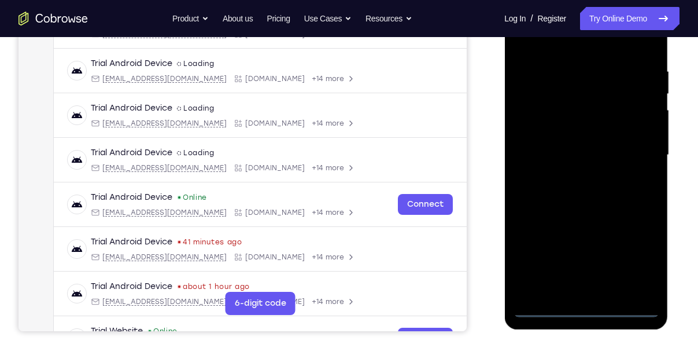
click at [642, 260] on div at bounding box center [586, 155] width 146 height 324
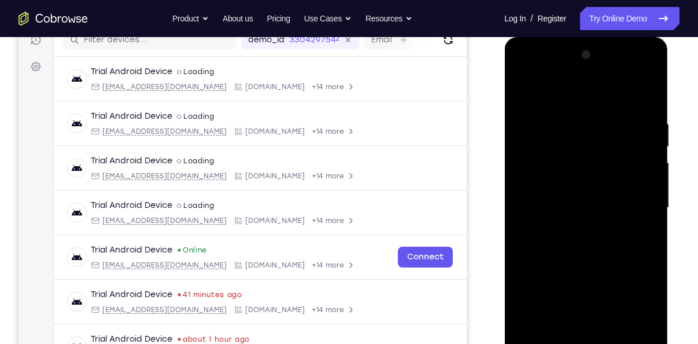
scroll to position [154, 0]
click at [525, 74] on div at bounding box center [586, 208] width 146 height 324
click at [633, 207] on div at bounding box center [586, 208] width 146 height 324
click at [566, 230] on div at bounding box center [586, 208] width 146 height 324
click at [573, 192] on div at bounding box center [586, 208] width 146 height 324
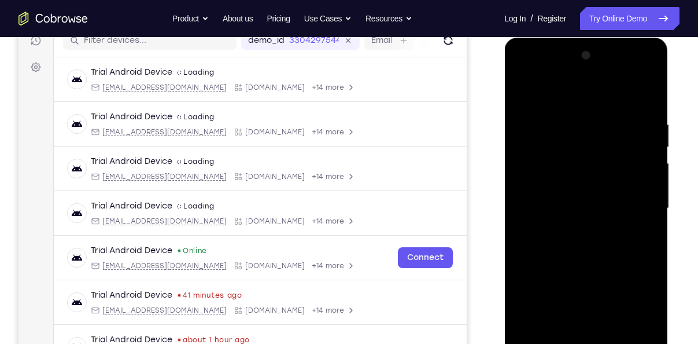
click at [568, 183] on div at bounding box center [586, 208] width 146 height 324
click at [578, 203] on div at bounding box center [586, 208] width 146 height 324
click at [587, 251] on div at bounding box center [586, 208] width 146 height 324
click at [584, 235] on div at bounding box center [586, 208] width 146 height 324
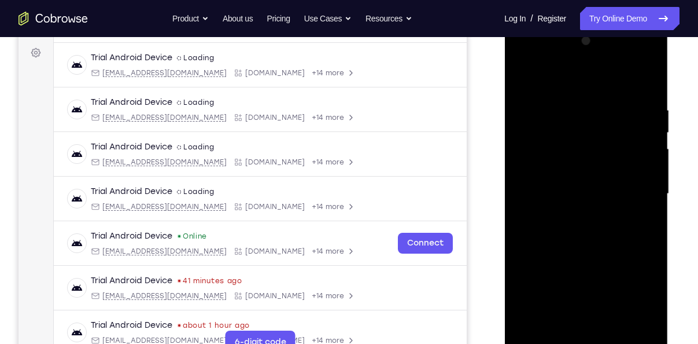
click at [593, 245] on div at bounding box center [586, 194] width 146 height 324
click at [614, 330] on div at bounding box center [586, 194] width 146 height 324
click at [588, 254] on div at bounding box center [586, 194] width 146 height 324
click at [577, 196] on div at bounding box center [586, 194] width 146 height 324
click at [564, 324] on div at bounding box center [586, 194] width 146 height 324
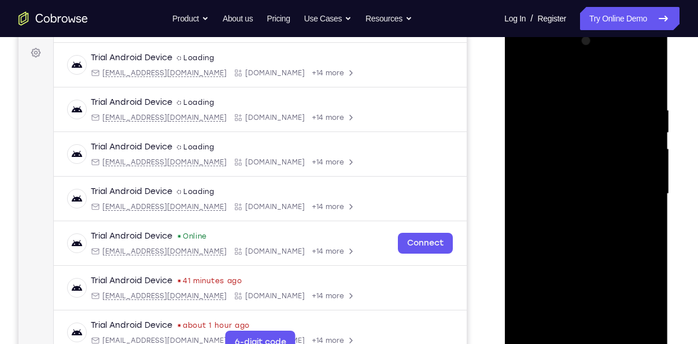
click at [640, 221] on div at bounding box center [586, 194] width 146 height 324
click at [572, 216] on div at bounding box center [586, 194] width 146 height 324
click at [643, 221] on div at bounding box center [586, 194] width 146 height 324
click at [564, 221] on div at bounding box center [586, 194] width 146 height 324
click at [564, 189] on div at bounding box center [586, 194] width 146 height 324
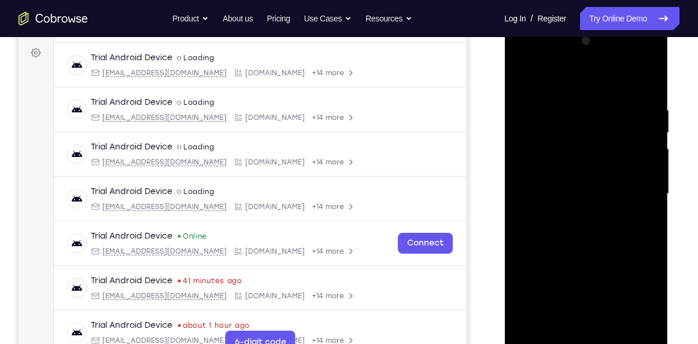
click at [583, 289] on div at bounding box center [586, 194] width 146 height 324
click at [577, 319] on div at bounding box center [586, 194] width 146 height 324
click at [566, 200] on div at bounding box center [586, 194] width 146 height 324
click at [590, 303] on div at bounding box center [586, 194] width 146 height 324
click at [642, 222] on div at bounding box center [586, 194] width 146 height 324
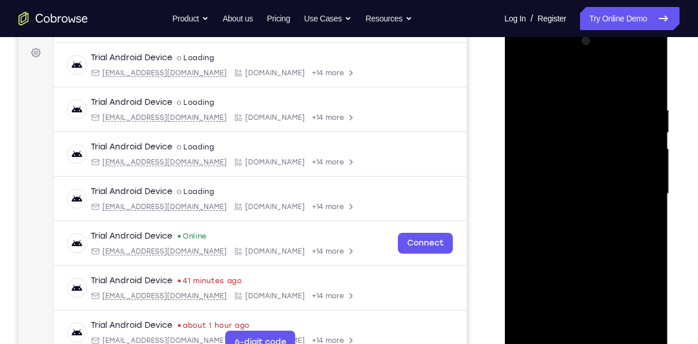
click at [559, 123] on div at bounding box center [586, 194] width 146 height 324
click at [591, 217] on div at bounding box center [586, 194] width 146 height 324
click at [637, 223] on div at bounding box center [586, 194] width 146 height 324
click at [640, 225] on div at bounding box center [586, 194] width 146 height 324
click at [573, 222] on div at bounding box center [586, 194] width 146 height 324
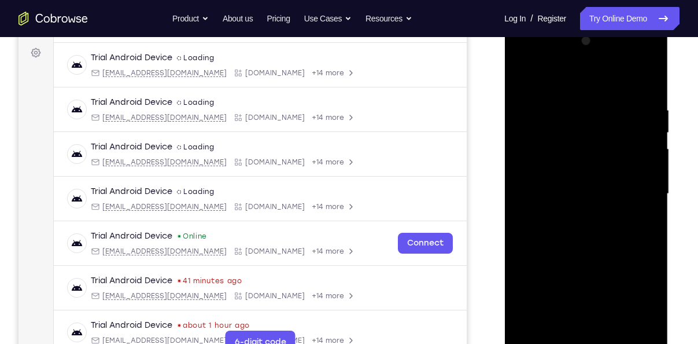
click at [559, 223] on div at bounding box center [586, 194] width 146 height 324
click at [645, 224] on div at bounding box center [586, 194] width 146 height 324
click at [553, 224] on div at bounding box center [586, 194] width 146 height 324
click at [521, 76] on div at bounding box center [586, 194] width 146 height 324
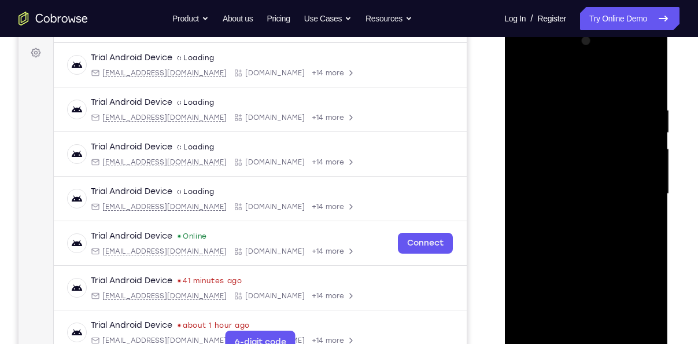
click at [584, 202] on div at bounding box center [586, 194] width 146 height 324
click at [569, 324] on div at bounding box center [586, 194] width 146 height 324
click at [639, 220] on div at bounding box center [586, 194] width 146 height 324
click at [642, 221] on div at bounding box center [586, 194] width 146 height 324
click at [645, 223] on div at bounding box center [586, 194] width 146 height 324
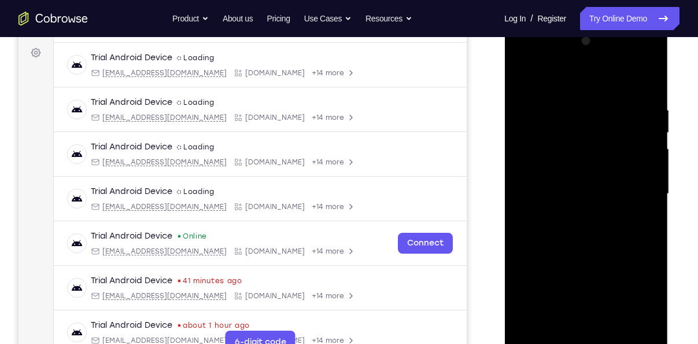
click at [560, 218] on div at bounding box center [586, 194] width 146 height 324
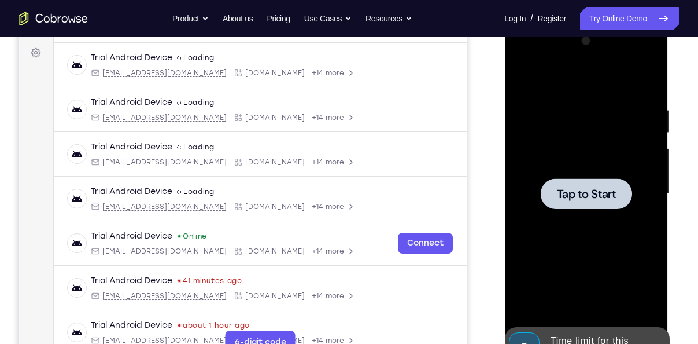
click at [584, 194] on span "Tap to Start" at bounding box center [586, 194] width 59 height 12
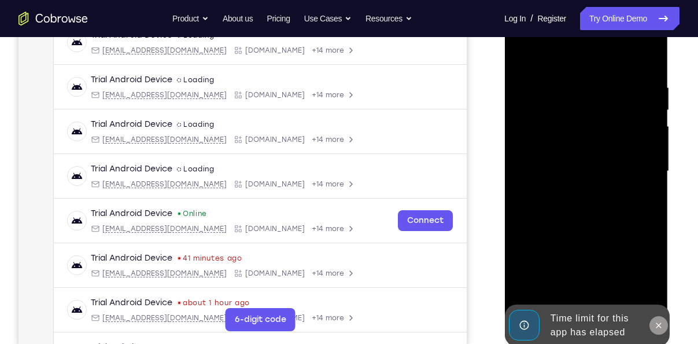
click at [656, 324] on icon at bounding box center [658, 325] width 9 height 9
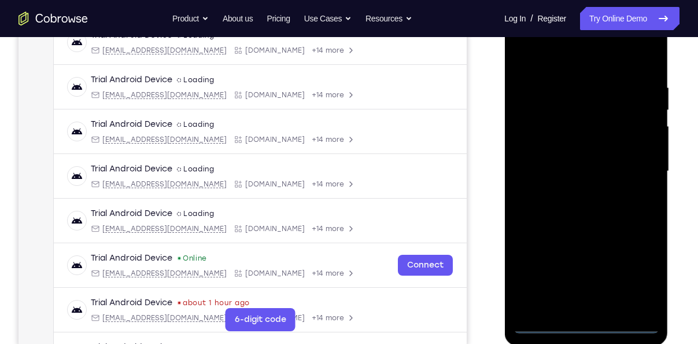
click at [586, 325] on div at bounding box center [586, 171] width 146 height 324
click at [640, 279] on div at bounding box center [586, 171] width 146 height 324
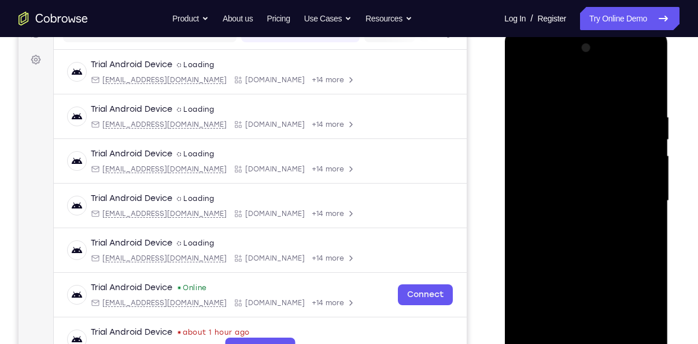
scroll to position [156, 0]
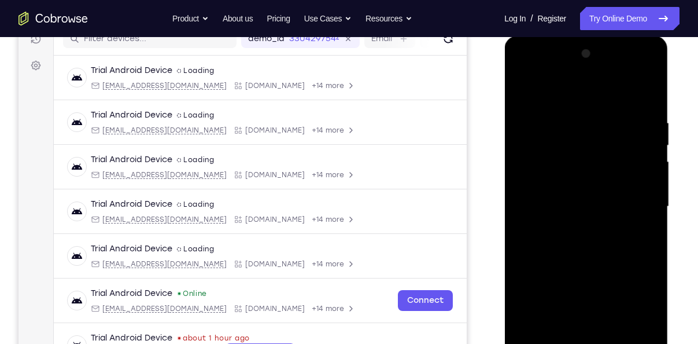
click at [525, 69] on div at bounding box center [586, 207] width 146 height 324
click at [635, 198] on div at bounding box center [586, 207] width 146 height 324
click at [570, 230] on div at bounding box center [586, 207] width 146 height 324
click at [591, 195] on div at bounding box center [586, 207] width 146 height 324
click at [577, 181] on div at bounding box center [586, 207] width 146 height 324
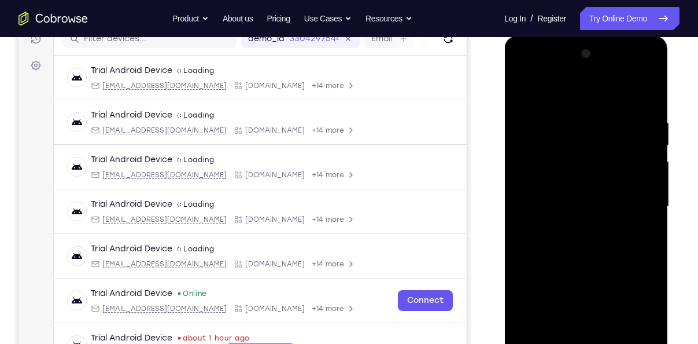
click at [590, 203] on div at bounding box center [586, 207] width 146 height 324
click at [594, 254] on div at bounding box center [586, 207] width 146 height 324
click at [595, 196] on div at bounding box center [586, 207] width 146 height 324
click at [632, 203] on div at bounding box center [586, 207] width 146 height 324
click at [609, 241] on div at bounding box center [586, 207] width 146 height 324
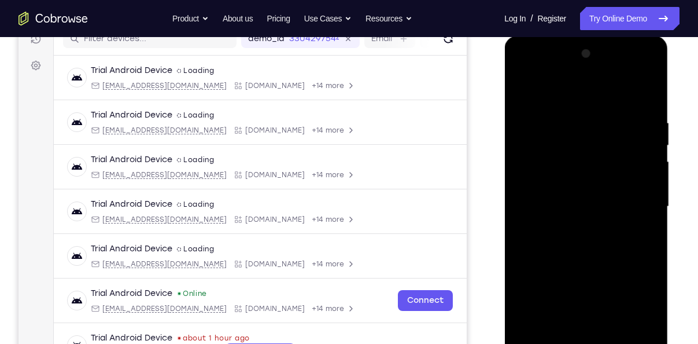
click at [609, 241] on div at bounding box center [586, 207] width 146 height 324
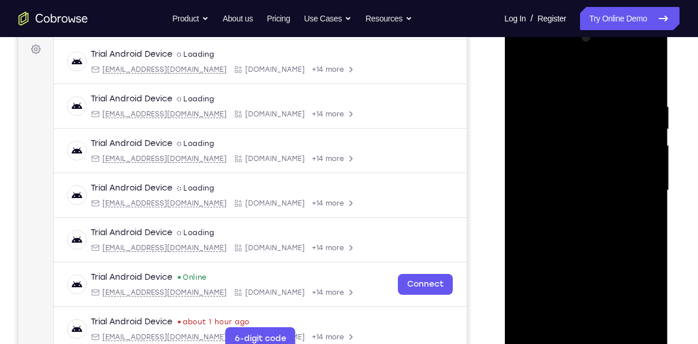
scroll to position [172, 0]
click at [599, 246] on div at bounding box center [586, 190] width 146 height 324
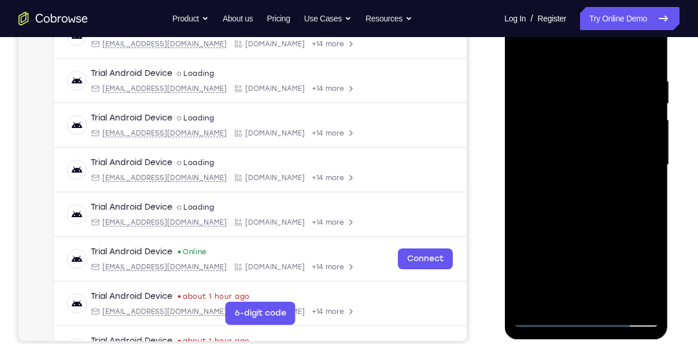
scroll to position [198, 0]
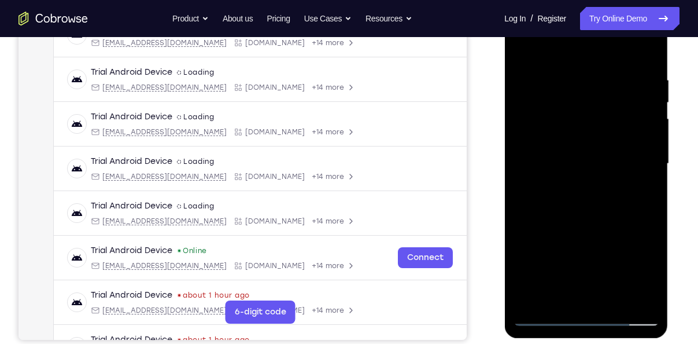
click at [616, 299] on div at bounding box center [586, 164] width 146 height 324
click at [591, 226] on div at bounding box center [586, 164] width 146 height 324
click at [581, 165] on div at bounding box center [586, 164] width 146 height 324
click at [573, 295] on div at bounding box center [586, 164] width 146 height 324
click at [646, 194] on div at bounding box center [586, 164] width 146 height 324
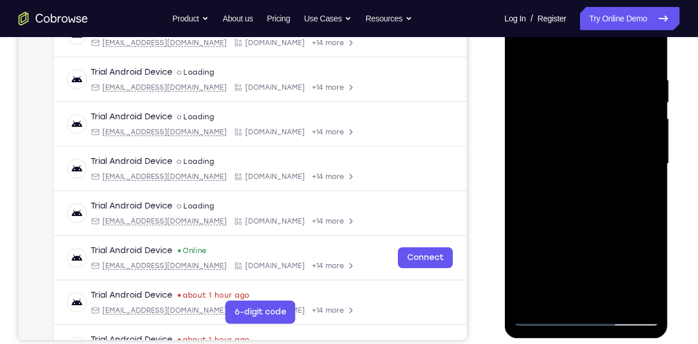
click at [646, 194] on div at bounding box center [586, 164] width 146 height 324
click at [642, 196] on div at bounding box center [586, 164] width 146 height 324
click at [637, 194] on div at bounding box center [586, 164] width 146 height 324
click at [639, 193] on div at bounding box center [586, 164] width 146 height 324
click at [573, 188] on div at bounding box center [586, 164] width 146 height 324
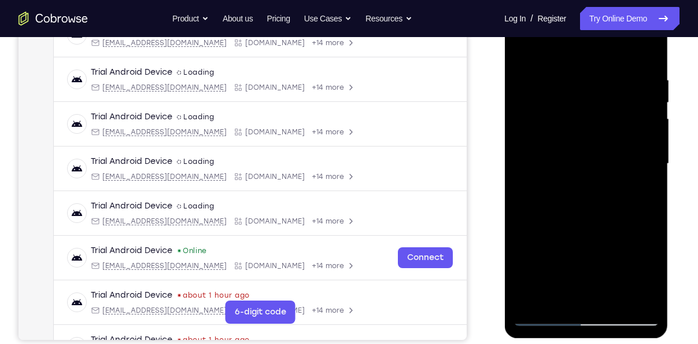
click at [569, 135] on div at bounding box center [586, 164] width 146 height 324
click at [592, 230] on div at bounding box center [586, 164] width 146 height 324
click at [548, 193] on div at bounding box center [586, 164] width 146 height 324
click at [600, 227] on div at bounding box center [586, 164] width 146 height 324
click at [640, 188] on div at bounding box center [586, 164] width 146 height 324
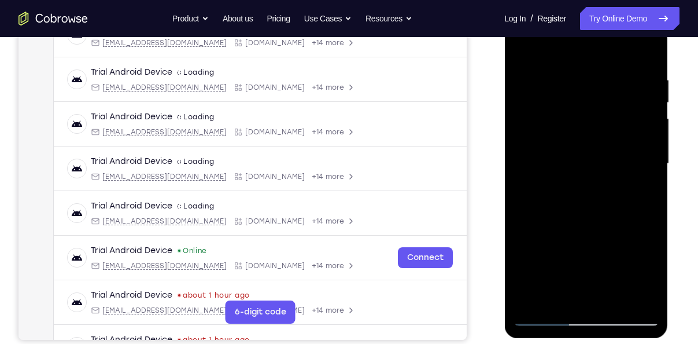
click at [564, 190] on div at bounding box center [586, 164] width 146 height 324
click at [556, 301] on div at bounding box center [586, 164] width 146 height 324
click at [621, 229] on div at bounding box center [586, 164] width 146 height 324
click at [647, 183] on div at bounding box center [586, 164] width 146 height 324
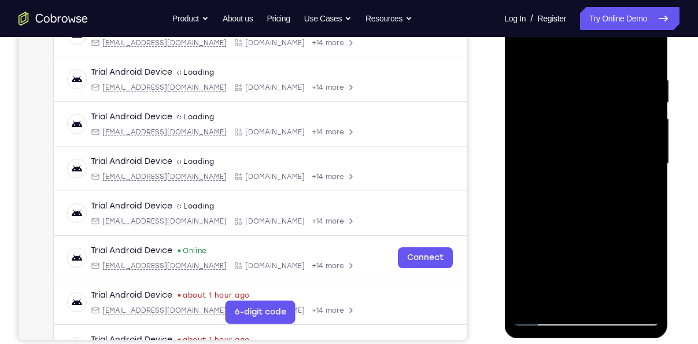
click at [643, 193] on div at bounding box center [586, 164] width 146 height 324
click at [577, 120] on div at bounding box center [586, 164] width 146 height 324
click at [612, 219] on div at bounding box center [586, 164] width 146 height 324
click at [642, 191] on div at bounding box center [586, 164] width 146 height 324
click at [569, 194] on div at bounding box center [586, 164] width 146 height 324
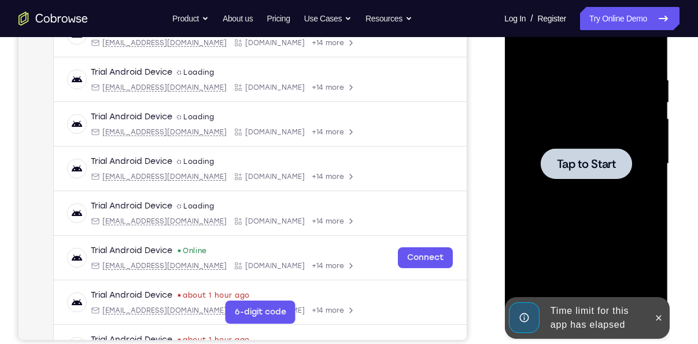
click at [569, 164] on span "Tap to Start" at bounding box center [586, 164] width 59 height 12
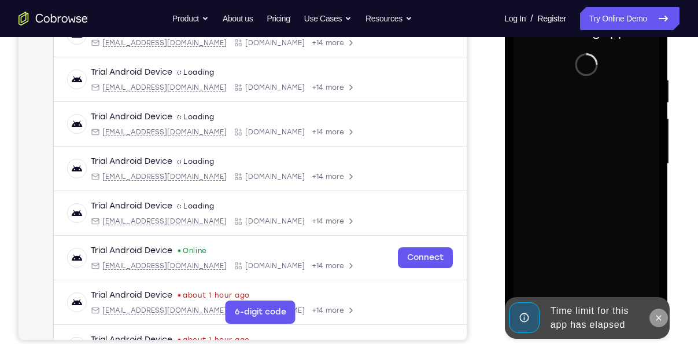
click at [662, 318] on icon at bounding box center [658, 317] width 9 height 9
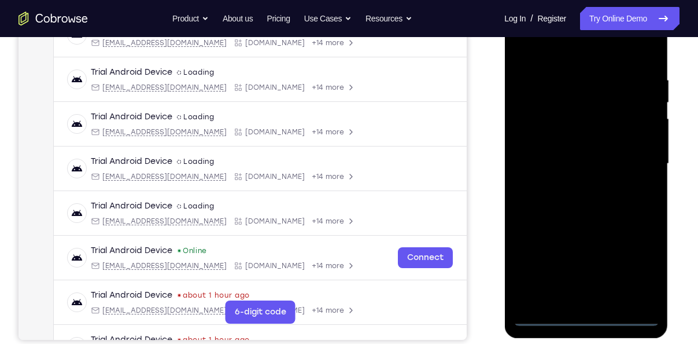
click at [588, 318] on div at bounding box center [586, 164] width 146 height 324
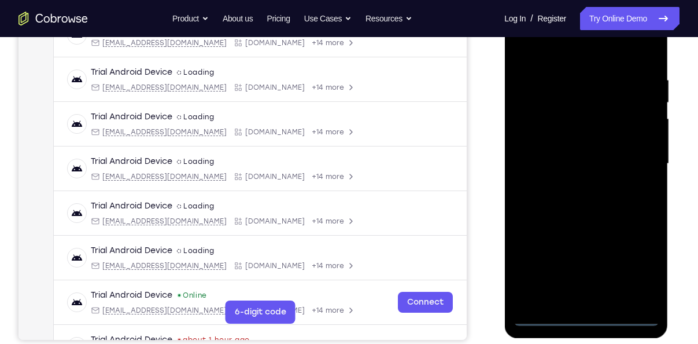
click at [636, 269] on div at bounding box center [586, 164] width 146 height 324
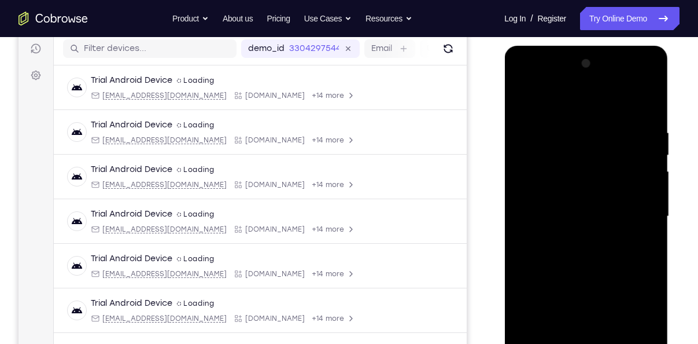
scroll to position [142, 0]
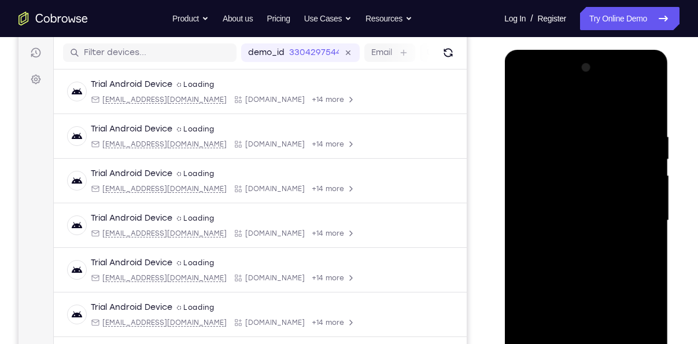
click at [526, 86] on div at bounding box center [586, 220] width 146 height 324
click at [634, 208] on div at bounding box center [586, 220] width 146 height 324
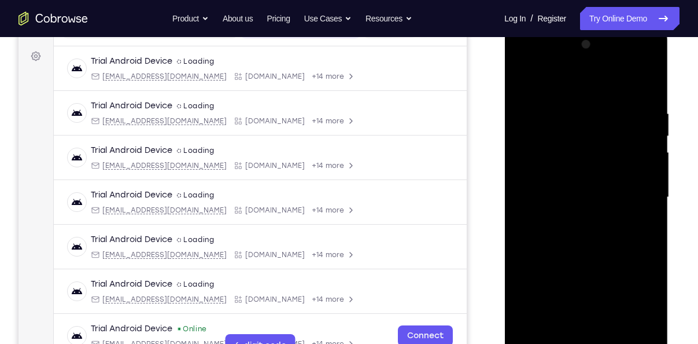
scroll to position [168, 0]
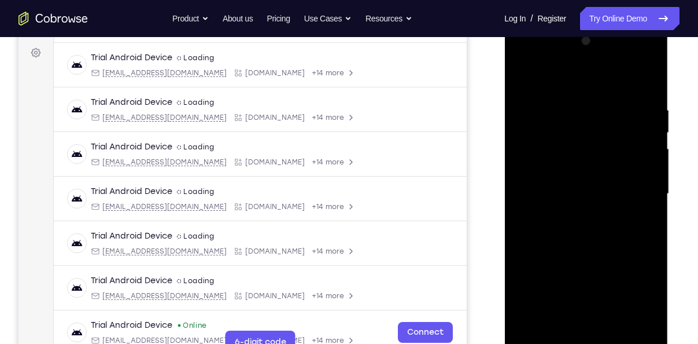
click at [570, 218] on div at bounding box center [586, 194] width 146 height 324
click at [577, 186] on div at bounding box center [586, 194] width 146 height 324
click at [573, 175] on div at bounding box center [586, 194] width 146 height 324
click at [581, 192] on div at bounding box center [586, 194] width 146 height 324
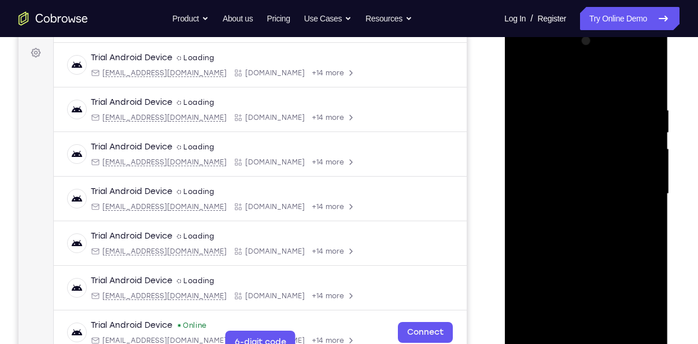
click at [581, 192] on div at bounding box center [586, 194] width 146 height 324
click at [583, 229] on div at bounding box center [586, 194] width 146 height 324
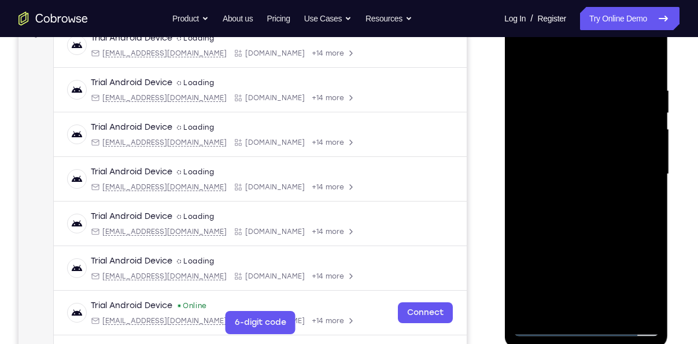
scroll to position [189, 0]
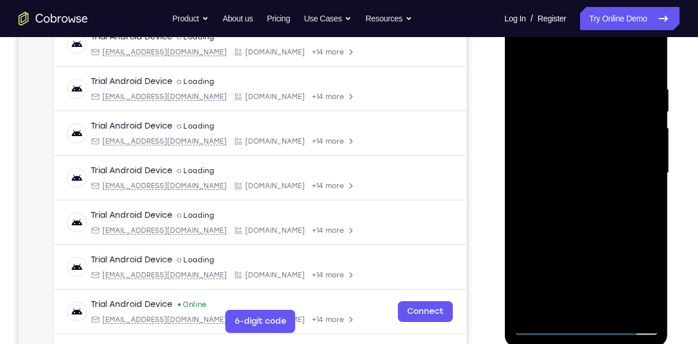
click at [613, 311] on div at bounding box center [586, 173] width 146 height 324
click at [590, 228] on div at bounding box center [586, 173] width 146 height 324
click at [615, 306] on div at bounding box center [586, 173] width 146 height 324
click at [590, 234] on div at bounding box center [586, 173] width 146 height 324
click at [586, 177] on div at bounding box center [586, 173] width 146 height 324
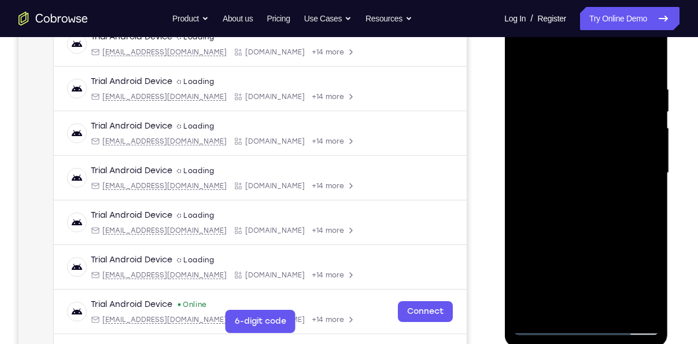
click at [572, 297] on div at bounding box center [586, 173] width 146 height 324
click at [644, 200] on div at bounding box center [586, 173] width 146 height 324
click at [565, 201] on div at bounding box center [586, 173] width 146 height 324
click at [643, 203] on div at bounding box center [586, 173] width 146 height 324
click at [636, 200] on div at bounding box center [586, 173] width 146 height 324
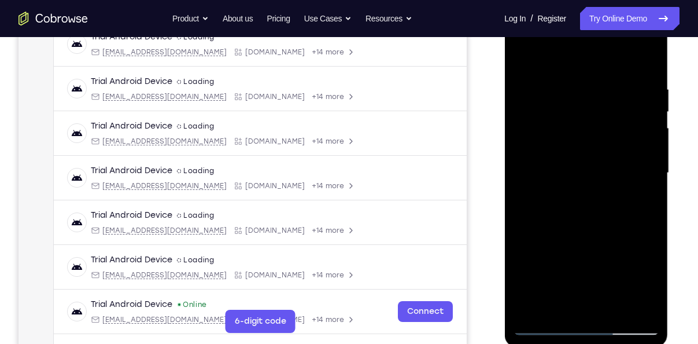
click at [576, 197] on div at bounding box center [586, 173] width 146 height 324
click at [550, 196] on div at bounding box center [586, 173] width 146 height 324
click at [639, 204] on div at bounding box center [586, 173] width 146 height 324
click at [641, 201] on div at bounding box center [586, 173] width 146 height 324
click at [576, 199] on div at bounding box center [586, 173] width 146 height 324
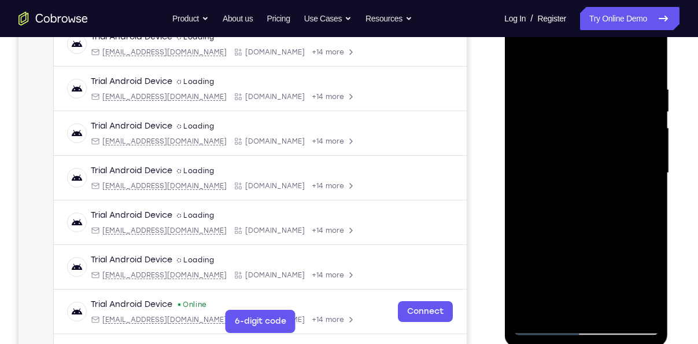
click at [566, 200] on div at bounding box center [586, 173] width 146 height 324
click at [642, 197] on div at bounding box center [586, 173] width 146 height 324
click at [551, 203] on div at bounding box center [586, 173] width 146 height 324
click at [640, 204] on div at bounding box center [586, 173] width 146 height 324
click at [578, 202] on div at bounding box center [586, 173] width 146 height 324
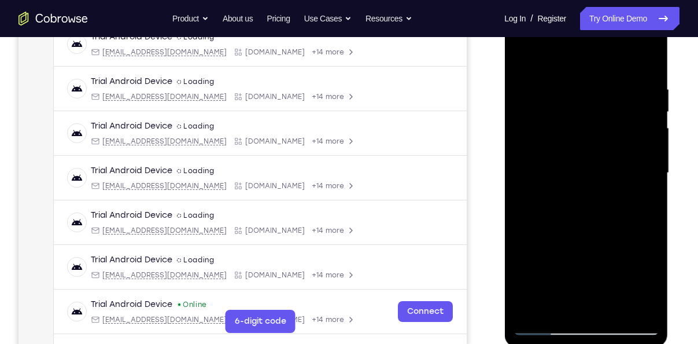
click at [593, 165] on div at bounding box center [586, 173] width 146 height 324
click at [629, 263] on div at bounding box center [586, 173] width 146 height 324
click at [564, 283] on div at bounding box center [586, 173] width 146 height 324
click at [563, 299] on div at bounding box center [586, 173] width 146 height 324
click at [639, 200] on div at bounding box center [586, 173] width 146 height 324
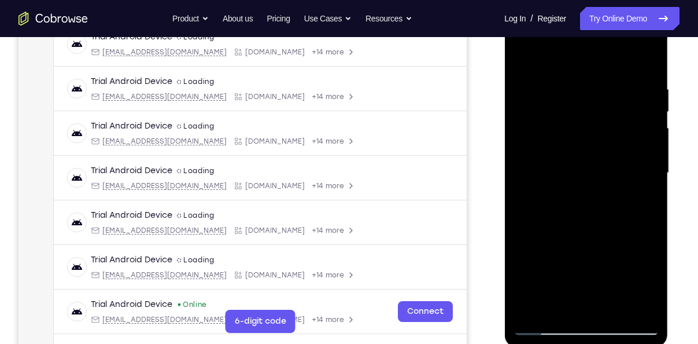
click at [603, 158] on div at bounding box center [586, 173] width 146 height 324
click at [631, 260] on div at bounding box center [586, 173] width 146 height 324
click at [548, 213] on div at bounding box center [586, 173] width 146 height 324
click at [561, 301] on div at bounding box center [586, 173] width 146 height 324
click at [554, 197] on div at bounding box center [586, 173] width 146 height 324
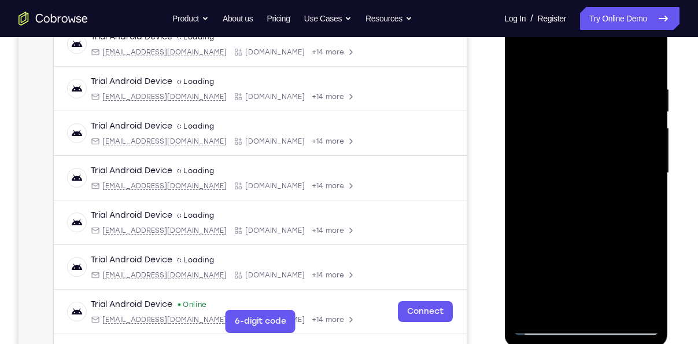
click at [643, 205] on div at bounding box center [586, 173] width 146 height 324
drag, startPoint x: 591, startPoint y: 201, endPoint x: 581, endPoint y: 201, distance: 9.3
click at [581, 201] on div at bounding box center [586, 173] width 146 height 324
click at [585, 201] on div at bounding box center [586, 173] width 146 height 324
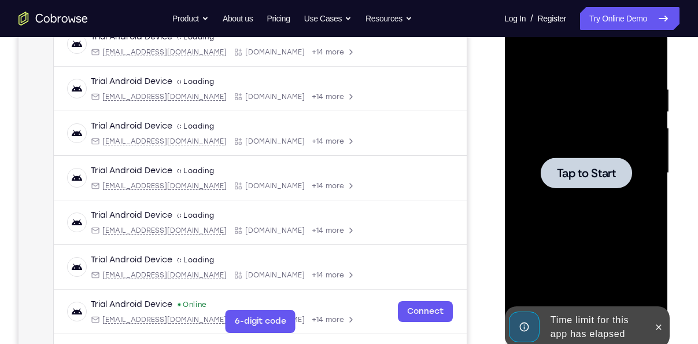
click at [583, 175] on span "Tap to Start" at bounding box center [586, 173] width 59 height 12
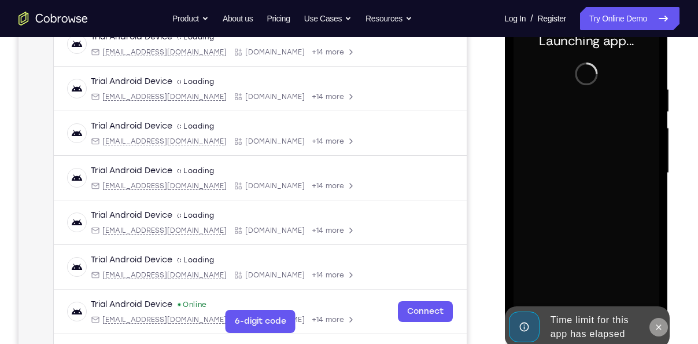
click at [657, 330] on icon at bounding box center [658, 326] width 9 height 9
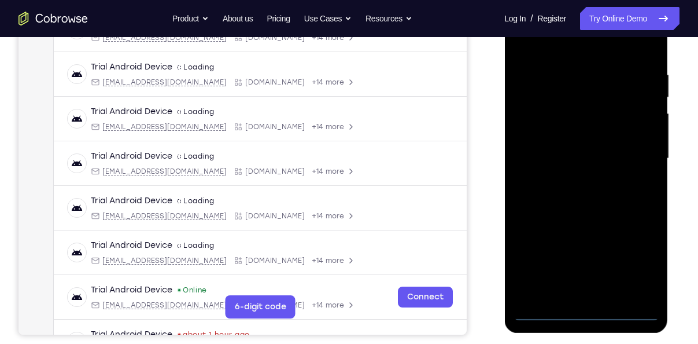
scroll to position [204, 0]
click at [583, 310] on div at bounding box center [586, 158] width 146 height 324
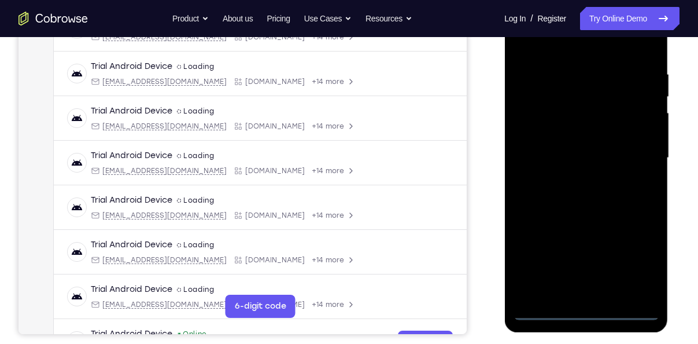
click at [637, 268] on div at bounding box center [586, 158] width 146 height 324
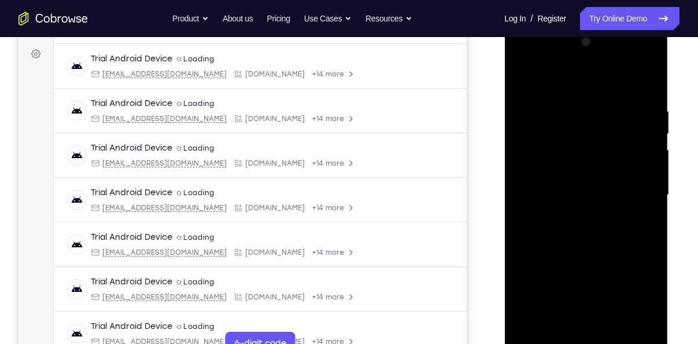
scroll to position [165, 0]
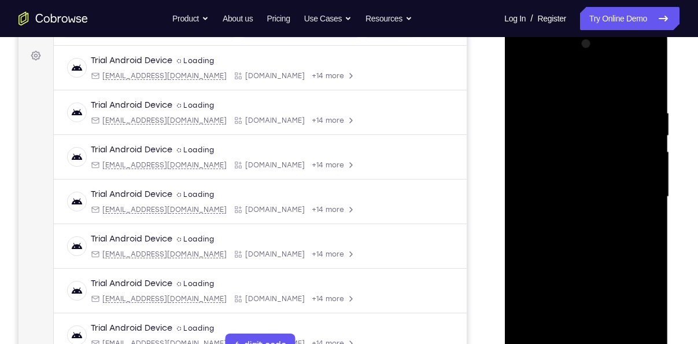
click at [525, 58] on div at bounding box center [586, 197] width 146 height 324
click at [637, 186] on div at bounding box center [586, 197] width 146 height 324
click at [574, 222] on div at bounding box center [586, 197] width 146 height 324
click at [592, 185] on div at bounding box center [586, 197] width 146 height 324
click at [578, 175] on div at bounding box center [586, 197] width 146 height 324
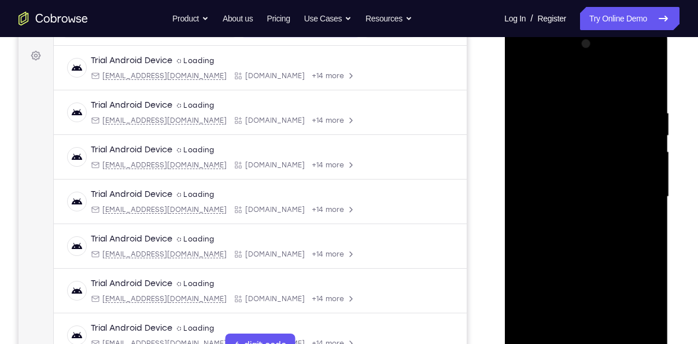
click at [580, 193] on div at bounding box center [586, 197] width 146 height 324
click at [586, 235] on div at bounding box center [586, 197] width 146 height 324
click at [615, 336] on div at bounding box center [586, 197] width 146 height 324
click at [602, 252] on div at bounding box center [586, 197] width 146 height 324
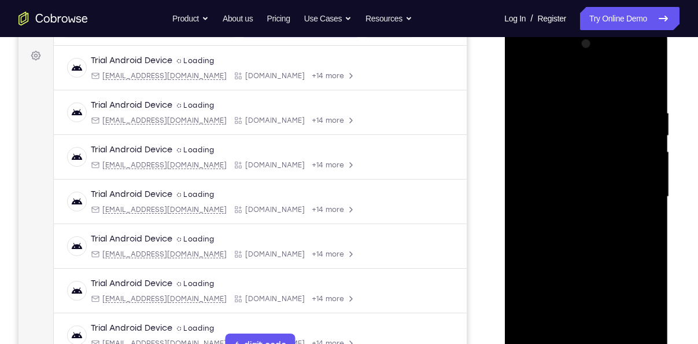
click at [578, 198] on div at bounding box center [586, 197] width 146 height 324
click at [563, 325] on div at bounding box center [586, 197] width 146 height 324
click at [584, 224] on div at bounding box center [586, 197] width 146 height 324
click at [589, 226] on div at bounding box center [586, 197] width 146 height 324
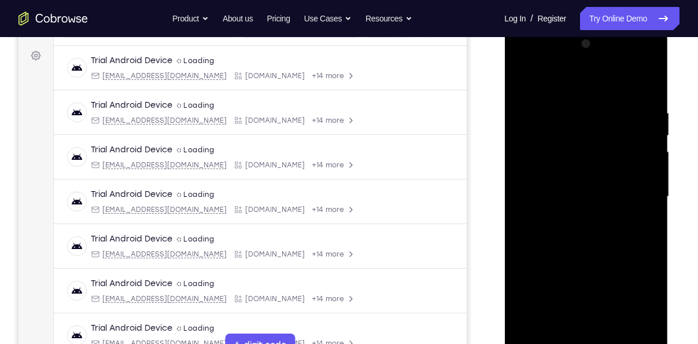
click at [643, 227] on div at bounding box center [586, 197] width 146 height 324
click at [524, 83] on div at bounding box center [586, 197] width 146 height 324
click at [526, 79] on div at bounding box center [586, 197] width 146 height 324
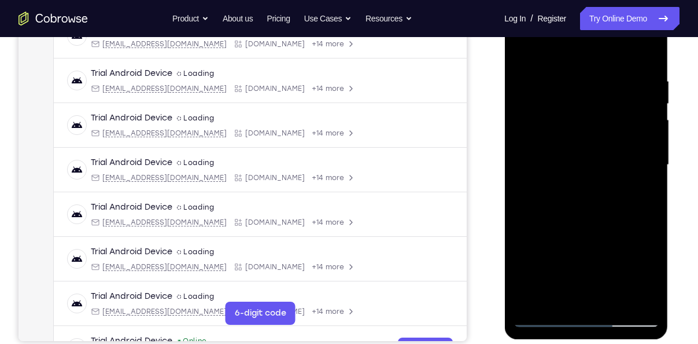
scroll to position [198, 0]
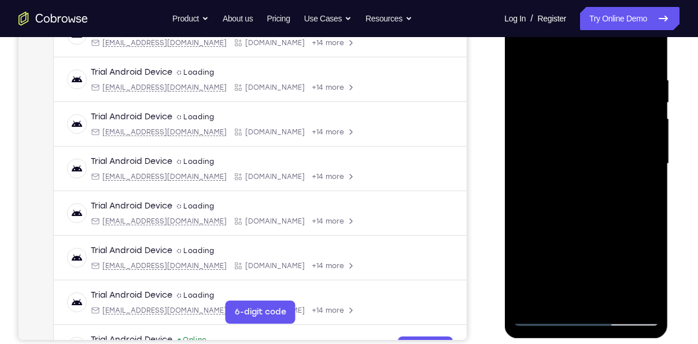
click at [575, 218] on div at bounding box center [586, 164] width 146 height 324
click at [616, 304] on div at bounding box center [586, 164] width 146 height 324
click at [577, 163] on div at bounding box center [586, 164] width 146 height 324
click at [568, 295] on div at bounding box center [586, 164] width 146 height 324
click at [645, 196] on div at bounding box center [586, 164] width 146 height 324
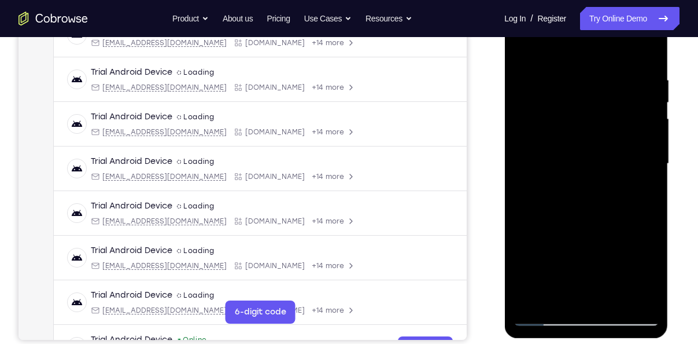
click at [571, 192] on div at bounding box center [586, 164] width 146 height 324
click at [547, 156] on div at bounding box center [586, 164] width 146 height 324
click at [569, 248] on div at bounding box center [586, 164] width 146 height 324
click at [553, 235] on div at bounding box center [586, 164] width 146 height 324
click at [564, 293] on div at bounding box center [586, 164] width 146 height 324
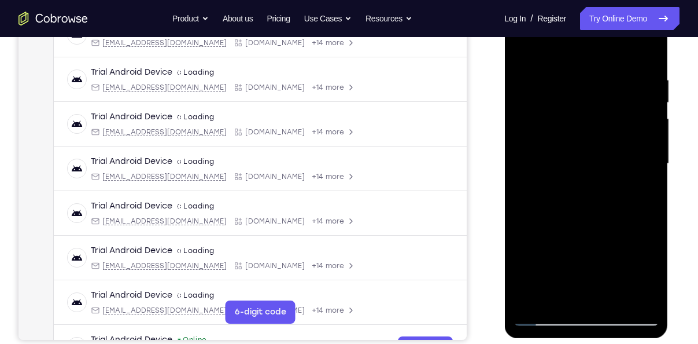
click at [546, 193] on div at bounding box center [586, 164] width 146 height 324
click at [639, 191] on div at bounding box center [586, 164] width 146 height 324
click at [557, 190] on div at bounding box center [586, 164] width 146 height 324
click at [554, 172] on div at bounding box center [586, 164] width 146 height 324
click at [573, 273] on div at bounding box center [586, 164] width 146 height 324
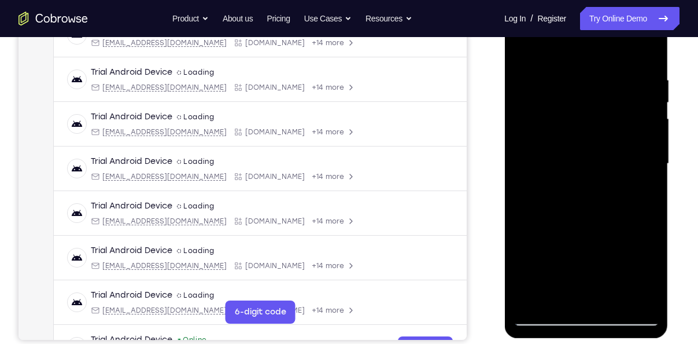
click at [640, 219] on div at bounding box center [586, 164] width 146 height 324
click at [557, 290] on div at bounding box center [586, 164] width 146 height 324
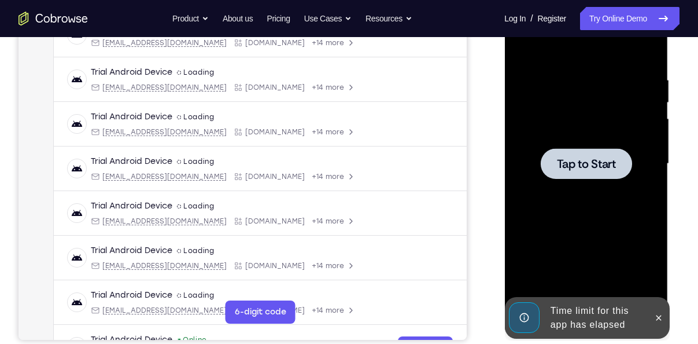
click at [585, 165] on span "Tap to Start" at bounding box center [586, 164] width 59 height 12
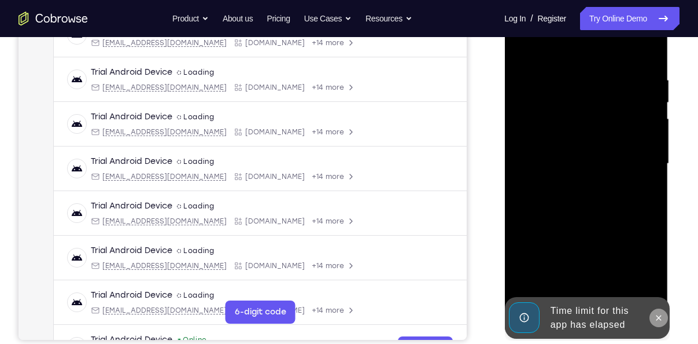
click at [660, 318] on icon at bounding box center [658, 317] width 9 height 9
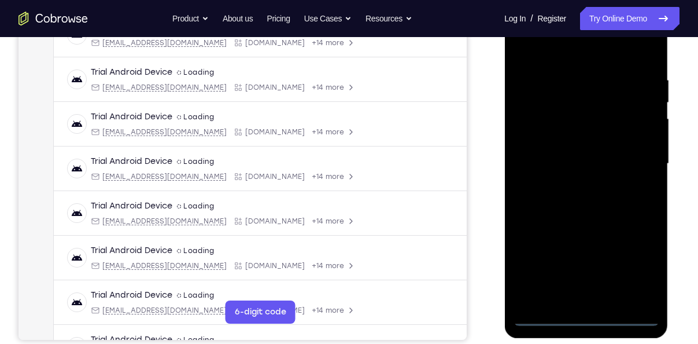
click at [588, 321] on div at bounding box center [586, 164] width 146 height 324
click at [636, 271] on div at bounding box center [586, 164] width 146 height 324
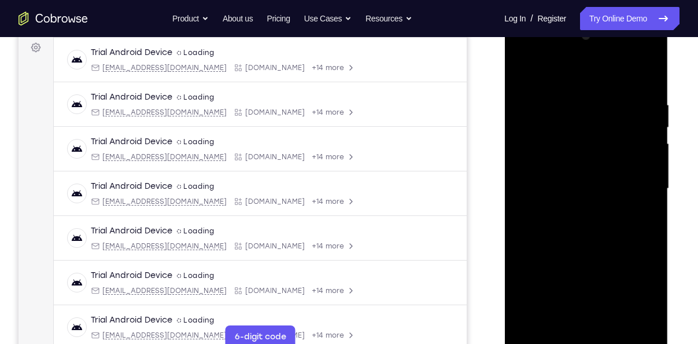
scroll to position [173, 0]
click at [526, 56] on div at bounding box center [586, 189] width 146 height 324
click at [638, 184] on div at bounding box center [586, 189] width 146 height 324
click at [572, 212] on div at bounding box center [586, 189] width 146 height 324
click at [575, 176] on div at bounding box center [586, 189] width 146 height 324
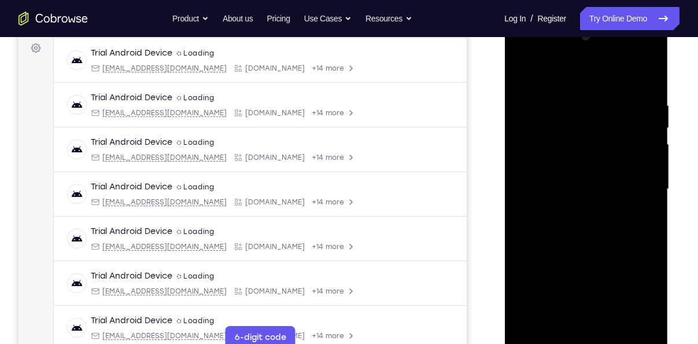
click at [572, 165] on div at bounding box center [586, 189] width 146 height 324
click at [586, 181] on div at bounding box center [586, 189] width 146 height 324
click at [587, 189] on div at bounding box center [586, 189] width 146 height 324
click at [595, 229] on div at bounding box center [586, 189] width 146 height 324
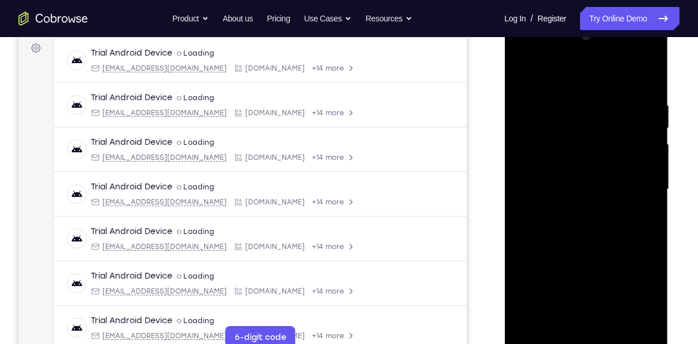
click at [595, 229] on div at bounding box center [586, 189] width 146 height 324
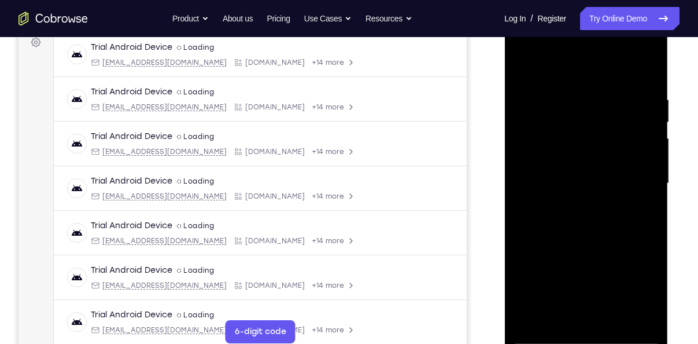
scroll to position [181, 0]
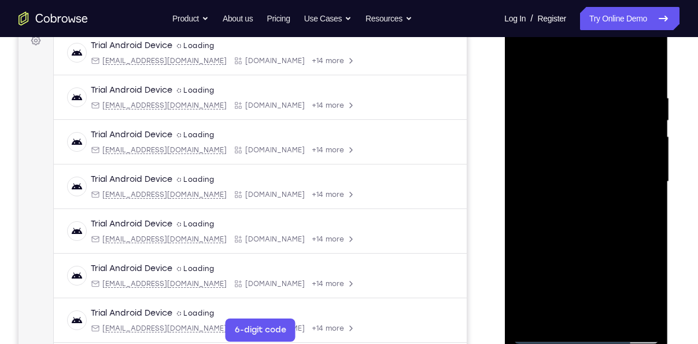
click at [639, 64] on div at bounding box center [586, 182] width 146 height 324
click at [594, 218] on div at bounding box center [586, 182] width 146 height 324
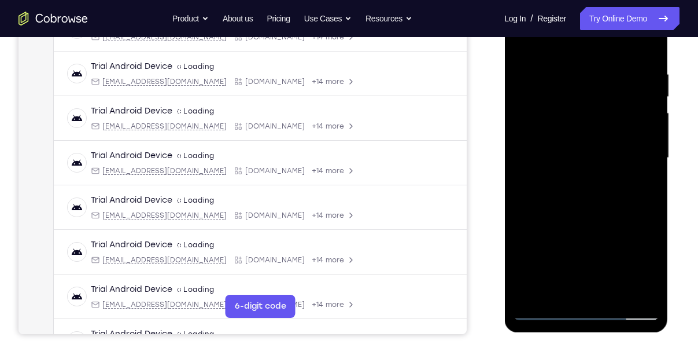
scroll to position [205, 0]
click at [612, 293] on div at bounding box center [586, 157] width 146 height 324
click at [588, 220] on div at bounding box center [586, 157] width 146 height 324
click at [572, 162] on div at bounding box center [586, 157] width 146 height 324
click at [643, 187] on div at bounding box center [586, 157] width 146 height 324
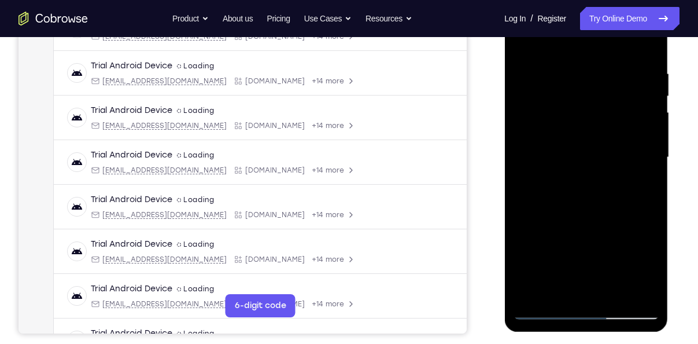
click at [521, 43] on div at bounding box center [586, 157] width 146 height 324
click at [527, 39] on div at bounding box center [586, 157] width 146 height 324
click at [576, 216] on div at bounding box center [586, 157] width 146 height 324
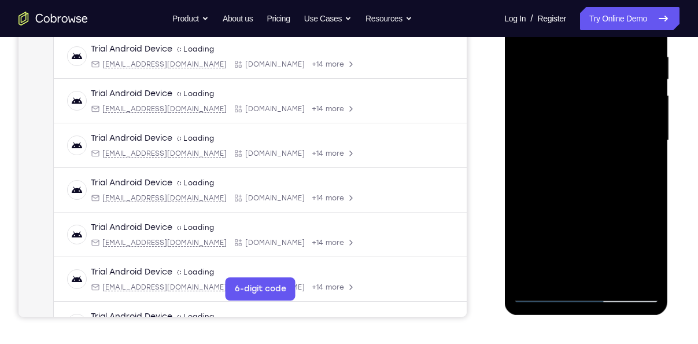
scroll to position [222, 0]
click at [653, 263] on div at bounding box center [586, 140] width 146 height 324
click at [652, 190] on div at bounding box center [586, 140] width 146 height 324
click at [656, 159] on div at bounding box center [586, 140] width 146 height 324
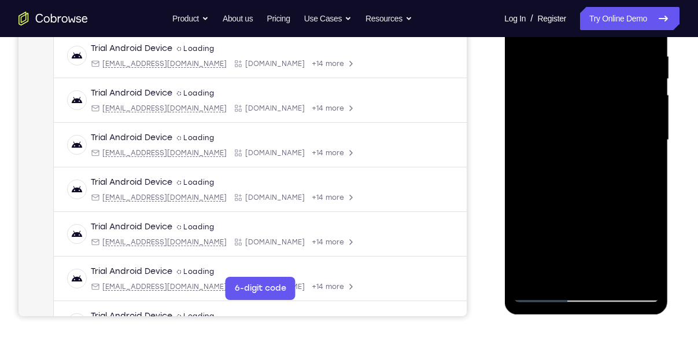
click at [656, 159] on div at bounding box center [586, 140] width 146 height 324
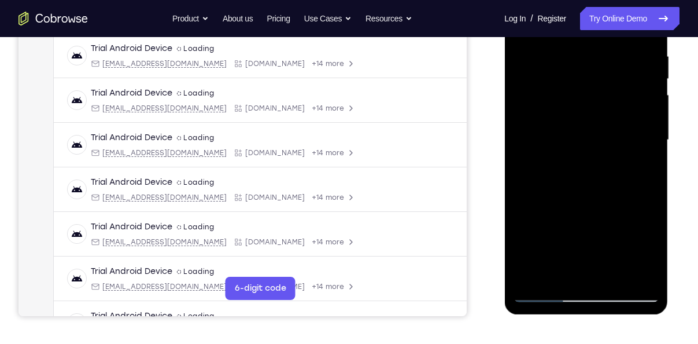
click at [656, 159] on div at bounding box center [586, 140] width 146 height 324
click at [608, 277] on div at bounding box center [586, 140] width 146 height 324
